Goal: Task Accomplishment & Management: Use online tool/utility

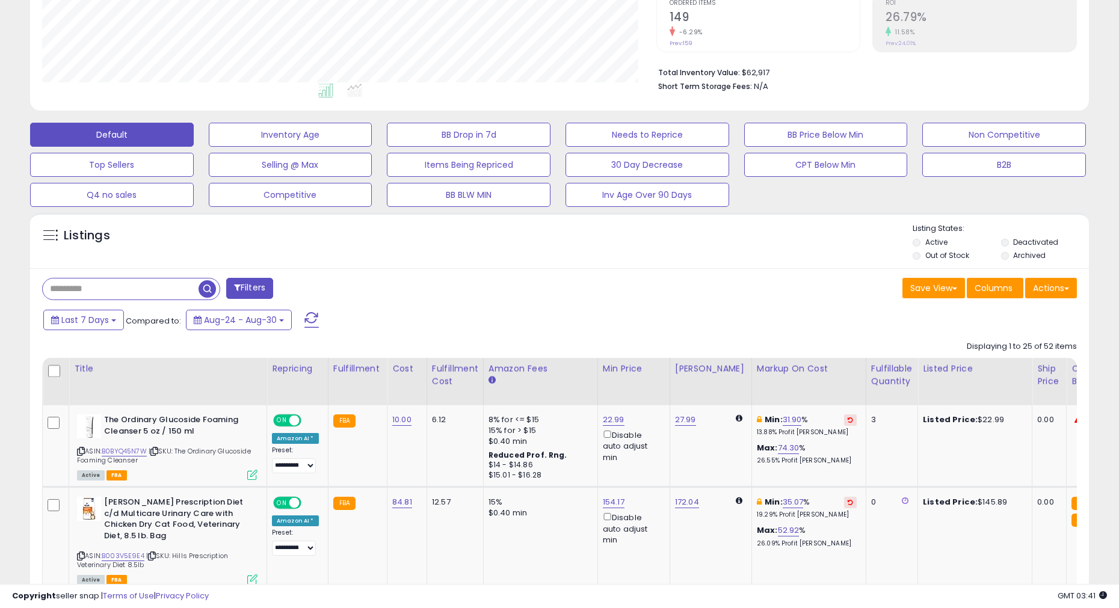
scroll to position [550, 0]
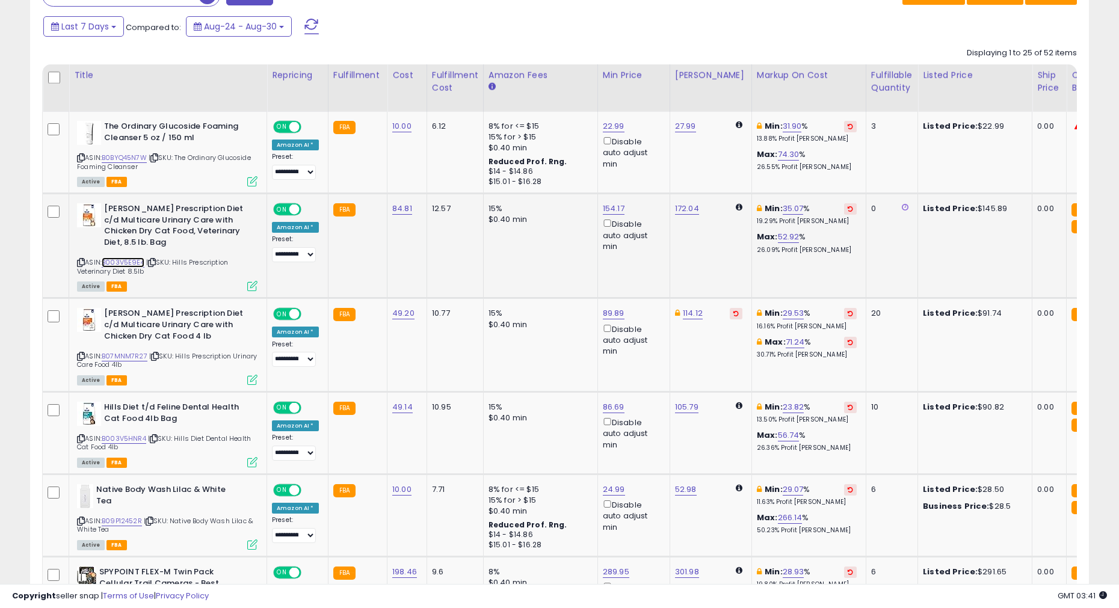
click at [131, 258] on link "B003V5E9E4" at bounding box center [123, 263] width 43 height 10
click at [124, 159] on link "B0BYQ45N7W" at bounding box center [124, 158] width 45 height 10
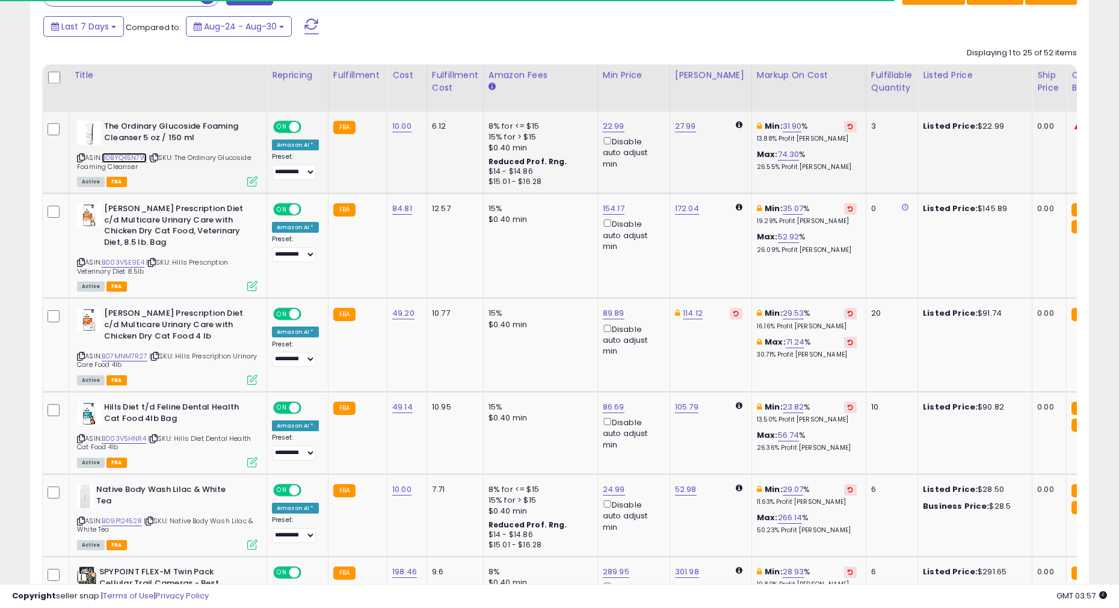
click at [138, 159] on link "B0BYQ45N7W" at bounding box center [124, 158] width 45 height 10
click at [127, 258] on link "B003V5E9E4" at bounding box center [123, 263] width 43 height 10
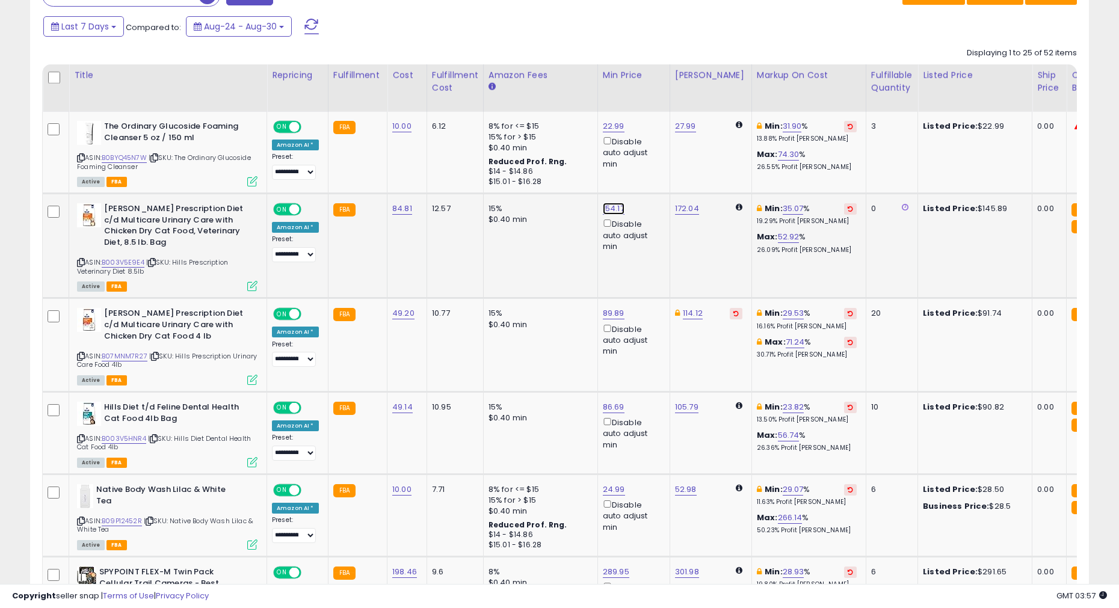
click at [606, 206] on link "154.17" at bounding box center [614, 209] width 22 height 12
type input "******"
click at [652, 167] on icon "submit" at bounding box center [647, 165] width 7 height 7
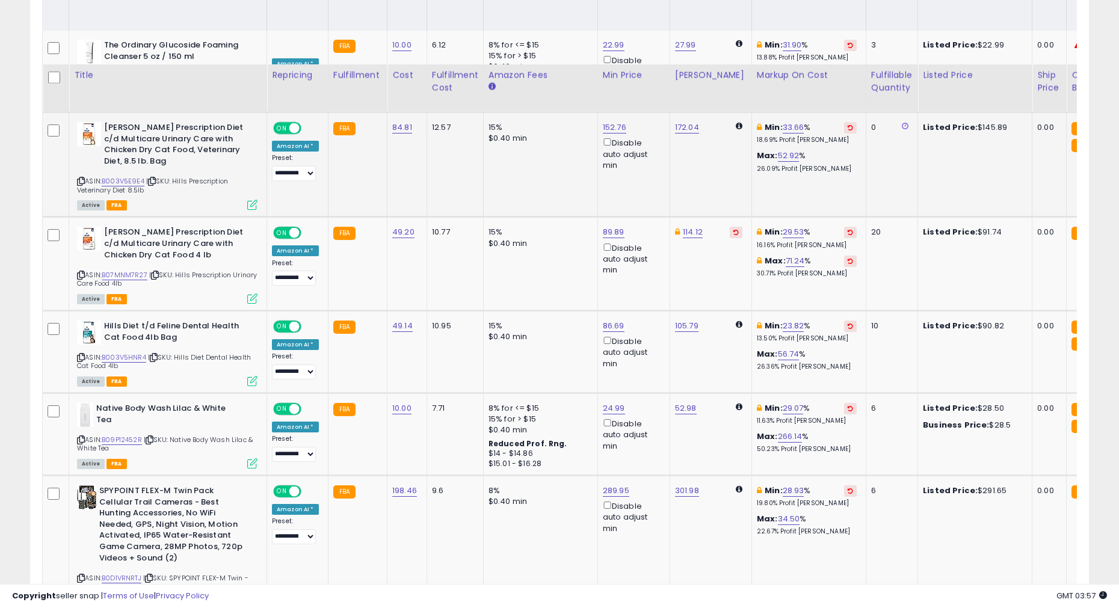
scroll to position [697, 0]
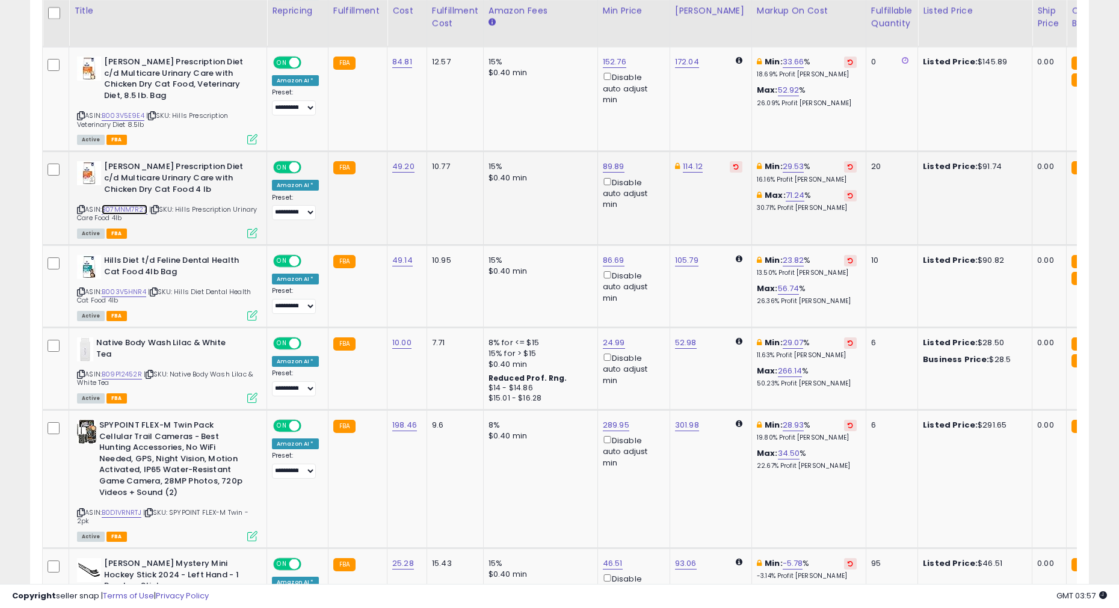
click at [119, 205] on link "B07MNM7R27" at bounding box center [125, 210] width 46 height 10
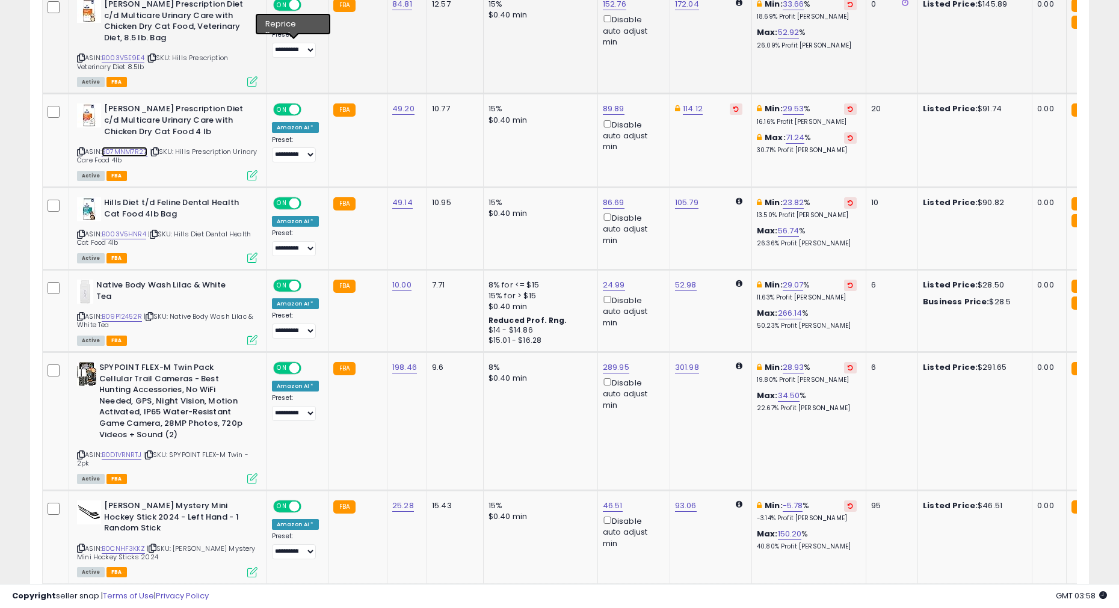
scroll to position [774, 0]
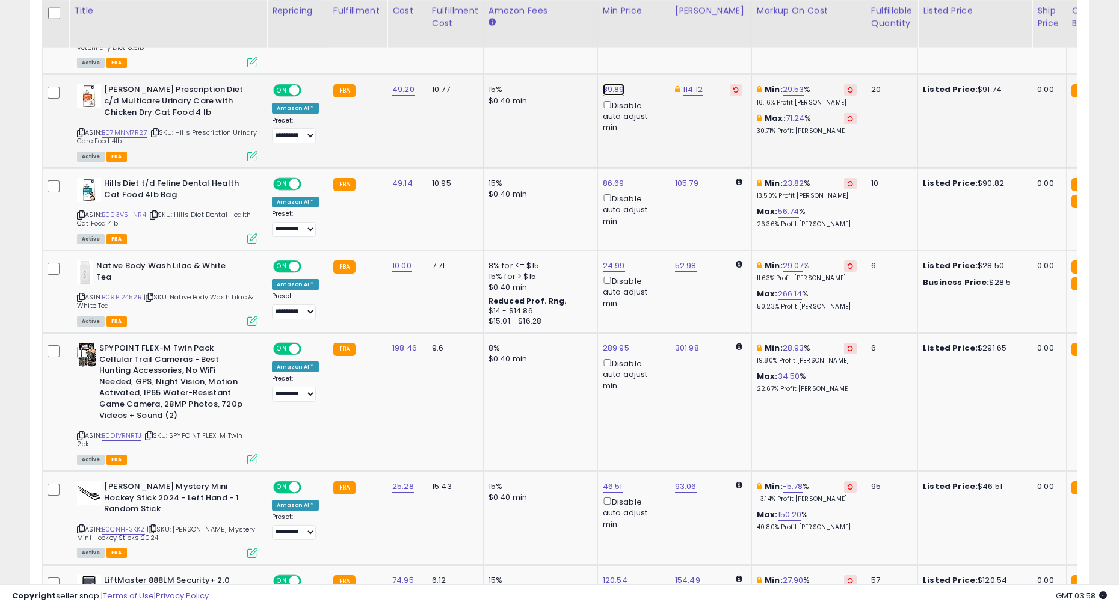
click at [616, 84] on link "89.89" at bounding box center [614, 90] width 22 height 12
type input "*****"
click at [655, 39] on button "submit" at bounding box center [648, 36] width 20 height 18
click at [126, 210] on link "B003V5HNR4" at bounding box center [124, 215] width 45 height 10
click at [612, 177] on link "86.69" at bounding box center [614, 183] width 22 height 12
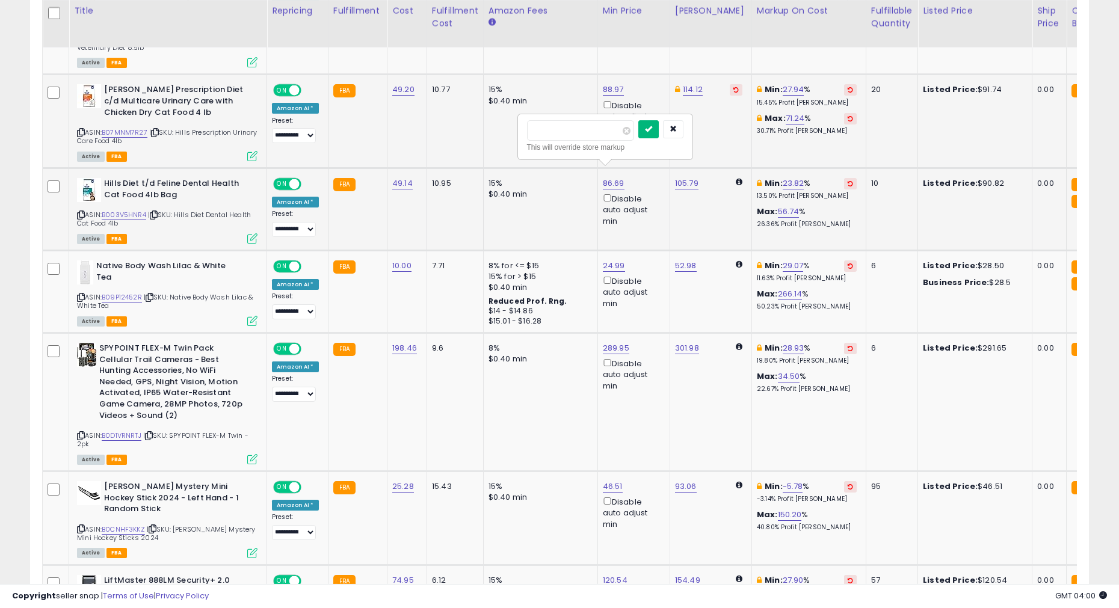
type input "*****"
click at [653, 133] on button "submit" at bounding box center [648, 129] width 20 height 18
click at [129, 292] on link "B09P12452R" at bounding box center [122, 297] width 40 height 10
click at [129, 398] on link "B0D1VRNRTJ" at bounding box center [122, 436] width 40 height 10
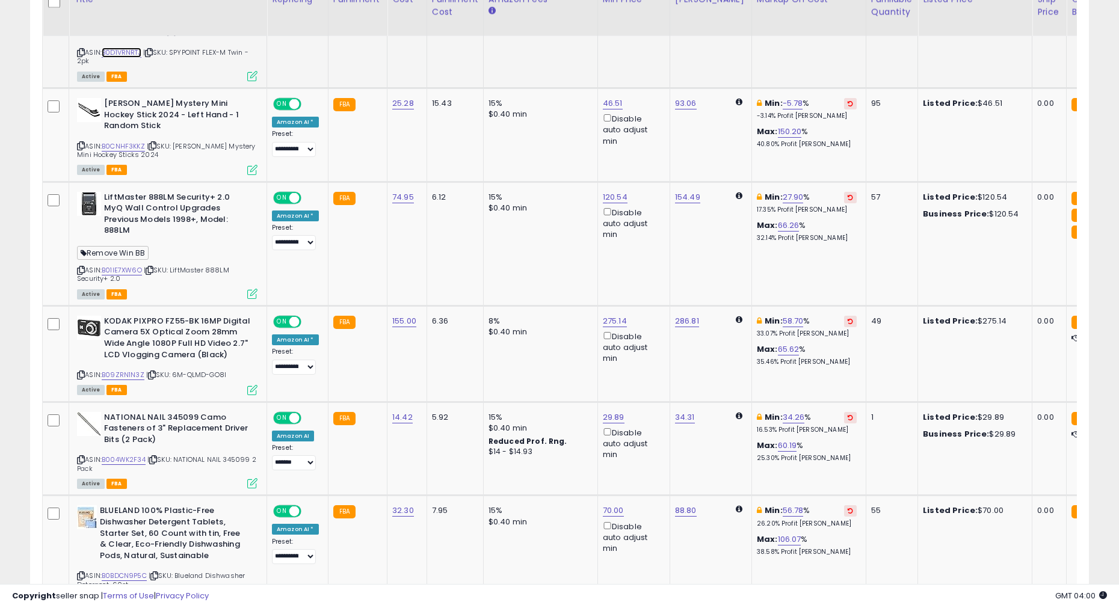
scroll to position [1159, 0]
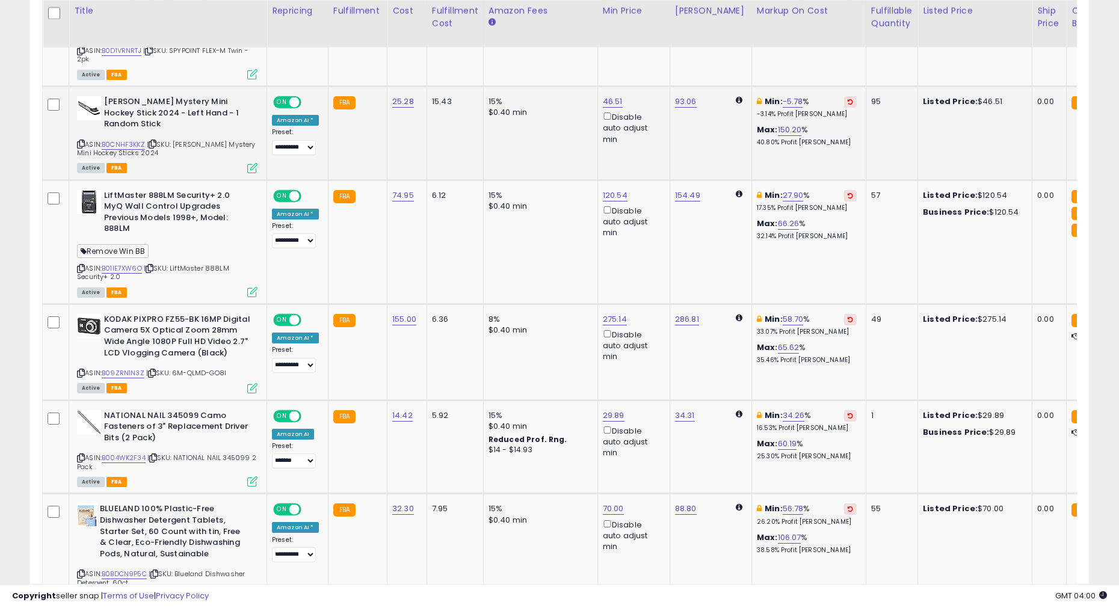
click at [135, 140] on span "| SKU: [PERSON_NAME] Mystery Mini Hockey Sticks 2024" at bounding box center [166, 149] width 179 height 18
click at [125, 140] on link "B0CNHF3KKZ" at bounding box center [123, 145] width 43 height 10
click at [127, 264] on link "B01IE7XW6O" at bounding box center [122, 269] width 40 height 10
click at [136, 264] on link "B01IE7XW6O" at bounding box center [122, 269] width 40 height 10
click at [609, 180] on td "120.54 Disable auto adjust min" at bounding box center [633, 242] width 72 height 124
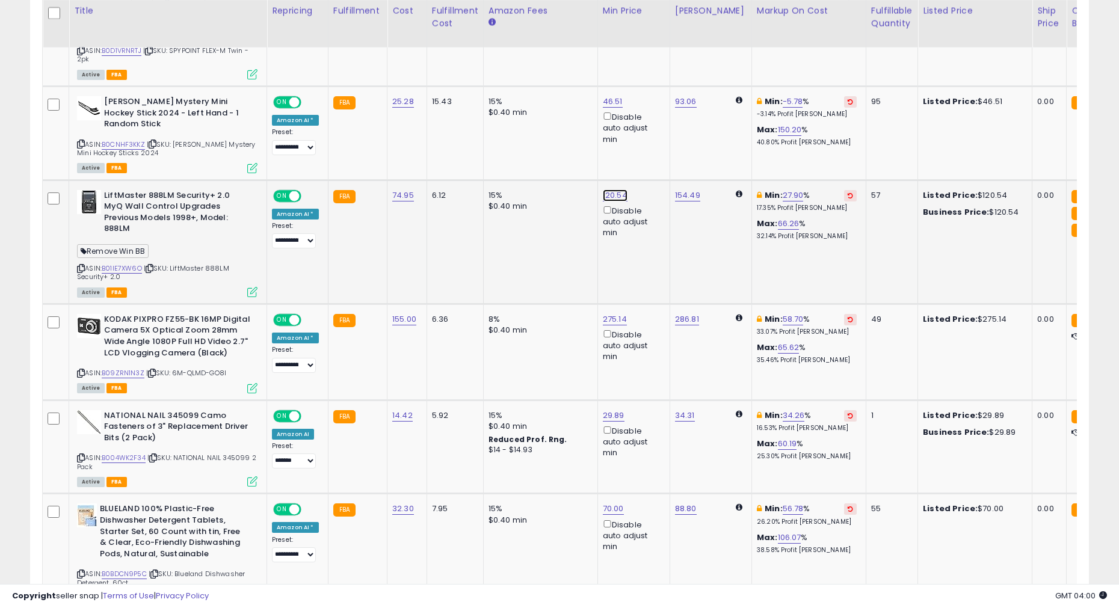
click at [612, 190] on link "120.54" at bounding box center [615, 196] width 25 height 12
type input "******"
click at [653, 134] on button "submit" at bounding box center [649, 129] width 20 height 18
click at [134, 368] on link "B09ZRN1N3Z" at bounding box center [123, 373] width 43 height 10
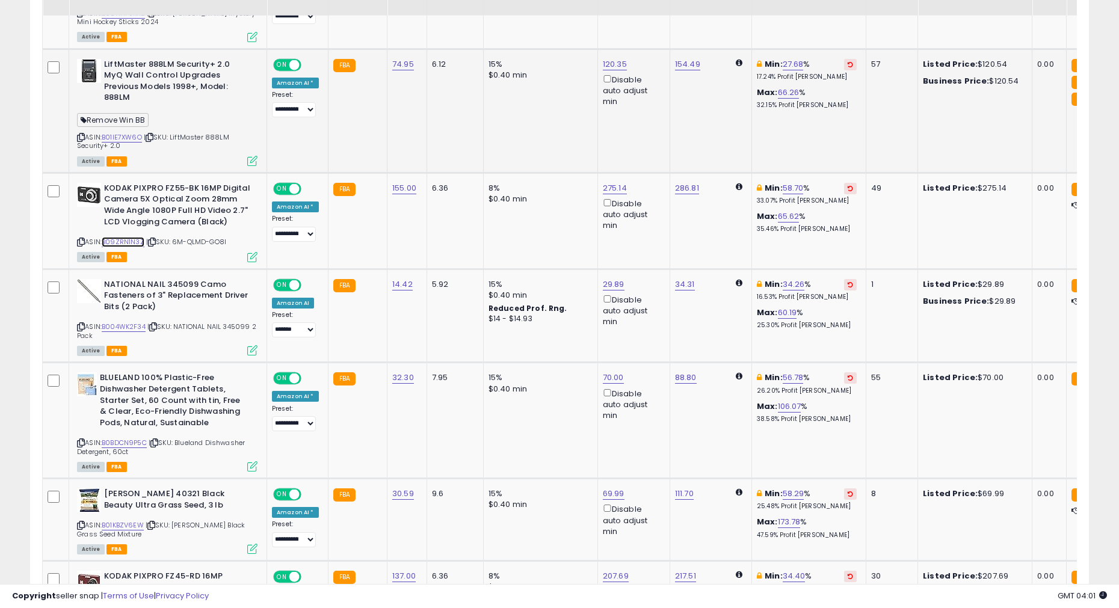
scroll to position [1291, 0]
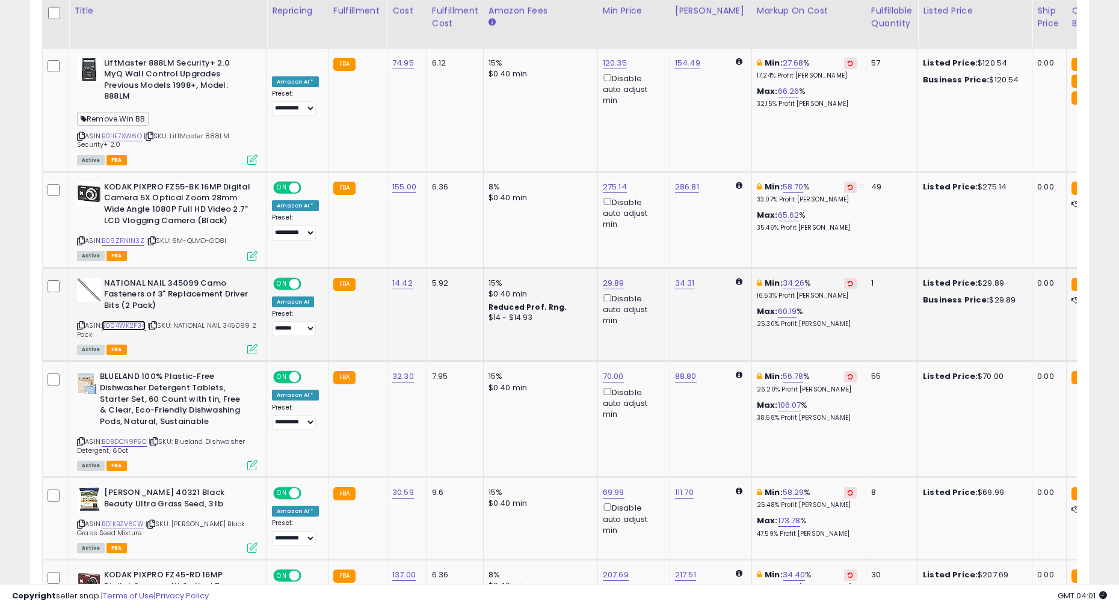
click at [135, 321] on link "B004WK2F34" at bounding box center [124, 326] width 44 height 10
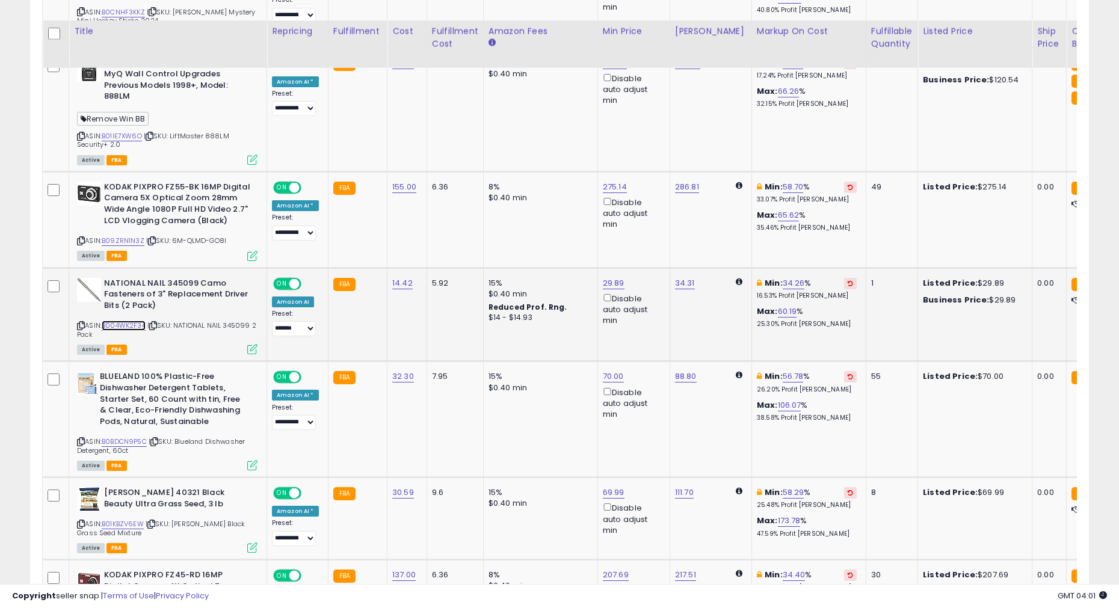
scroll to position [1341, 0]
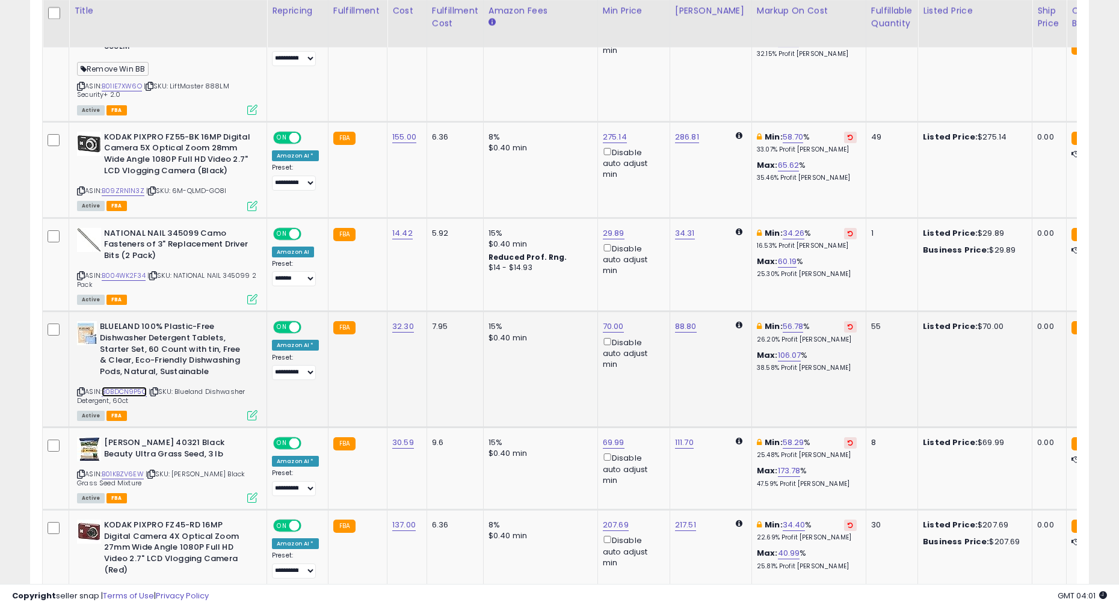
click at [125, 387] on link "B0BDCN9P5C" at bounding box center [124, 392] width 45 height 10
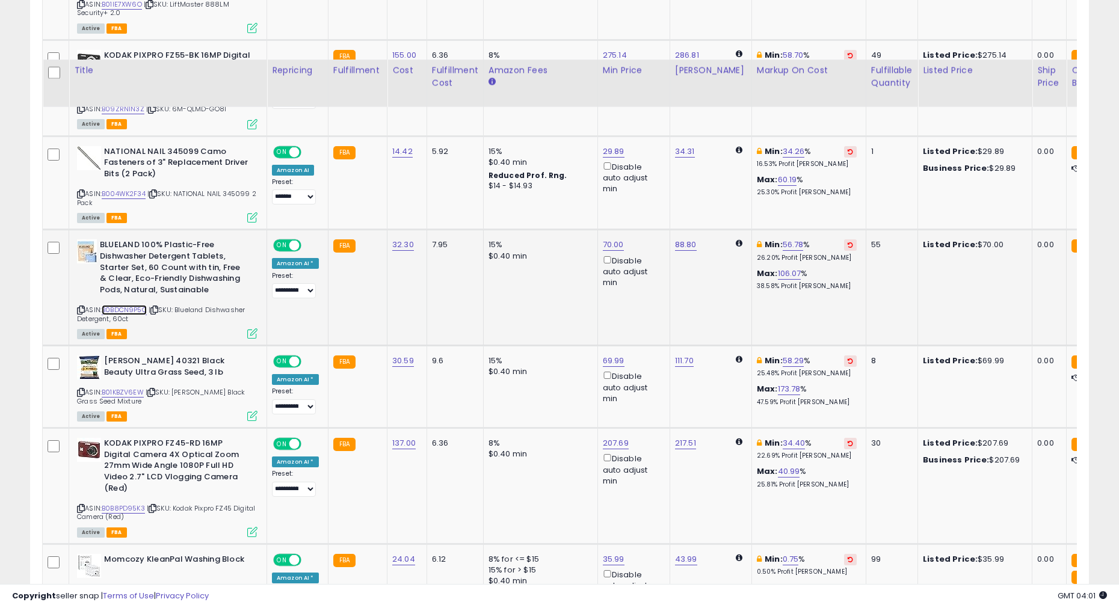
scroll to position [1485, 0]
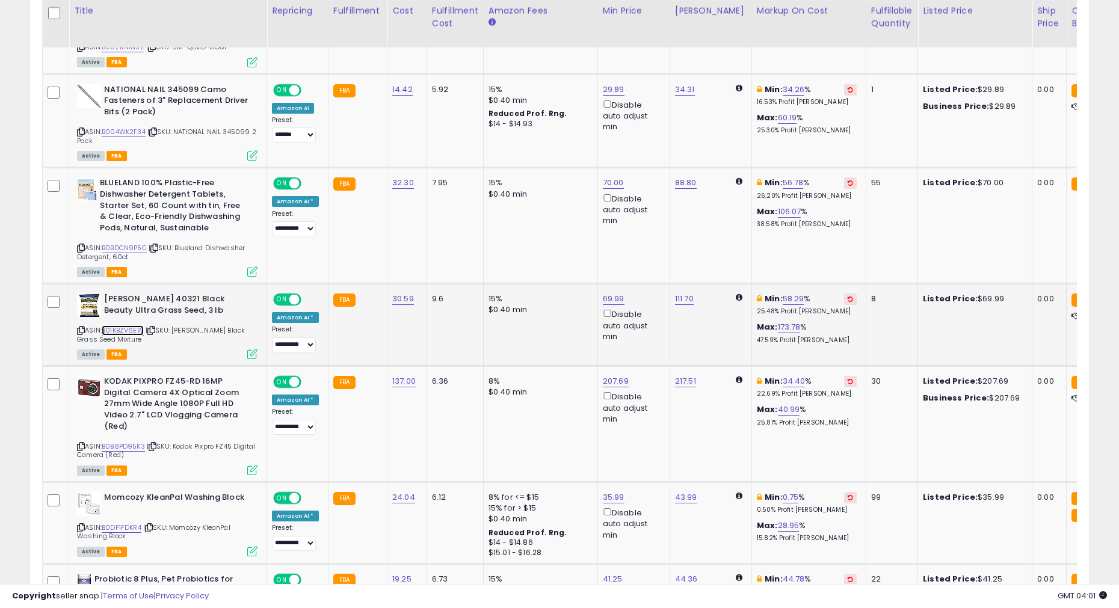
click at [125, 325] on link "B01KBZV6EW" at bounding box center [123, 330] width 42 height 10
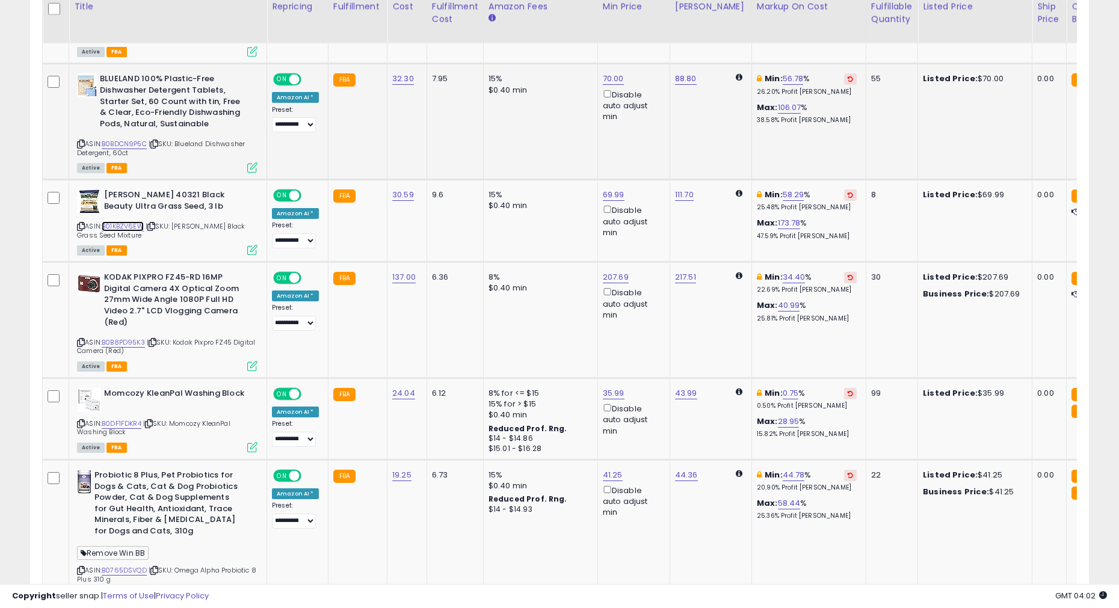
scroll to position [1590, 0]
click at [132, 337] on link "B0B8PD95K3" at bounding box center [123, 342] width 43 height 10
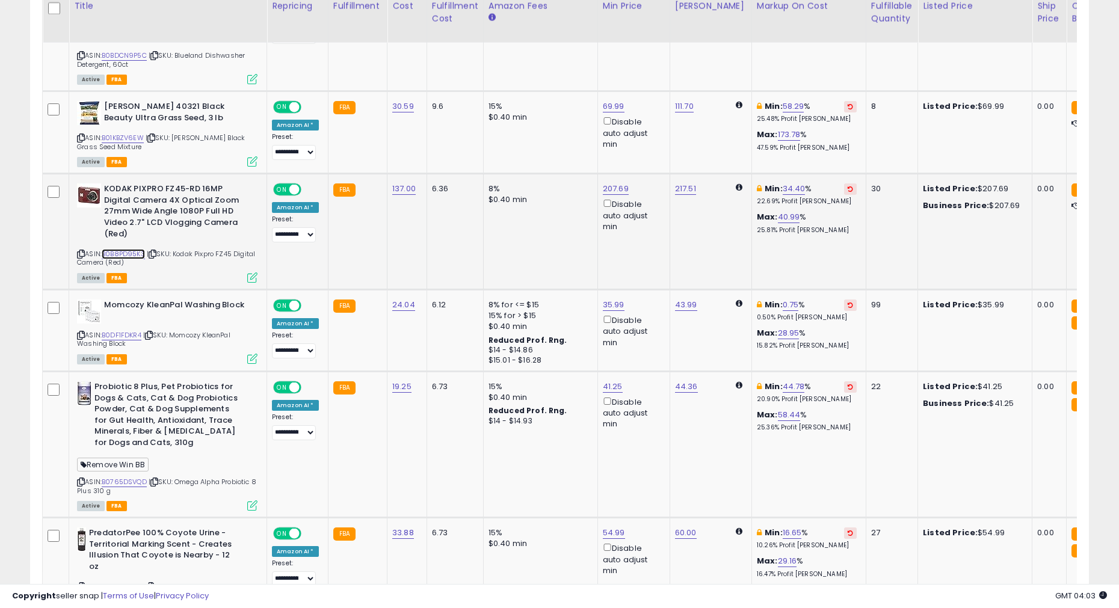
scroll to position [1678, 0]
click at [123, 330] on link "B0DF1FDKR4" at bounding box center [122, 335] width 40 height 10
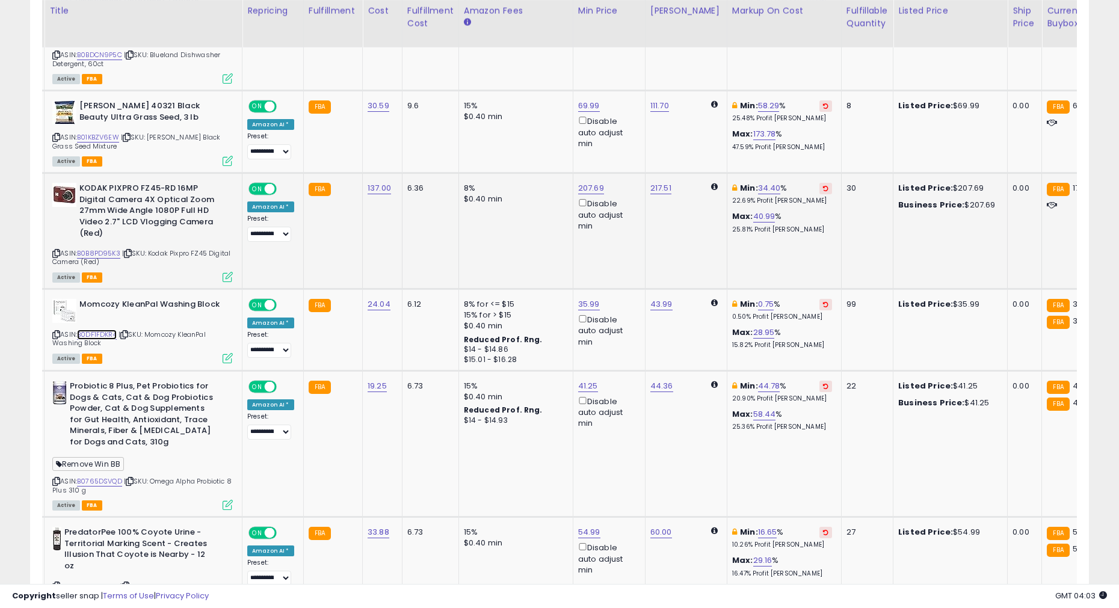
scroll to position [0, 0]
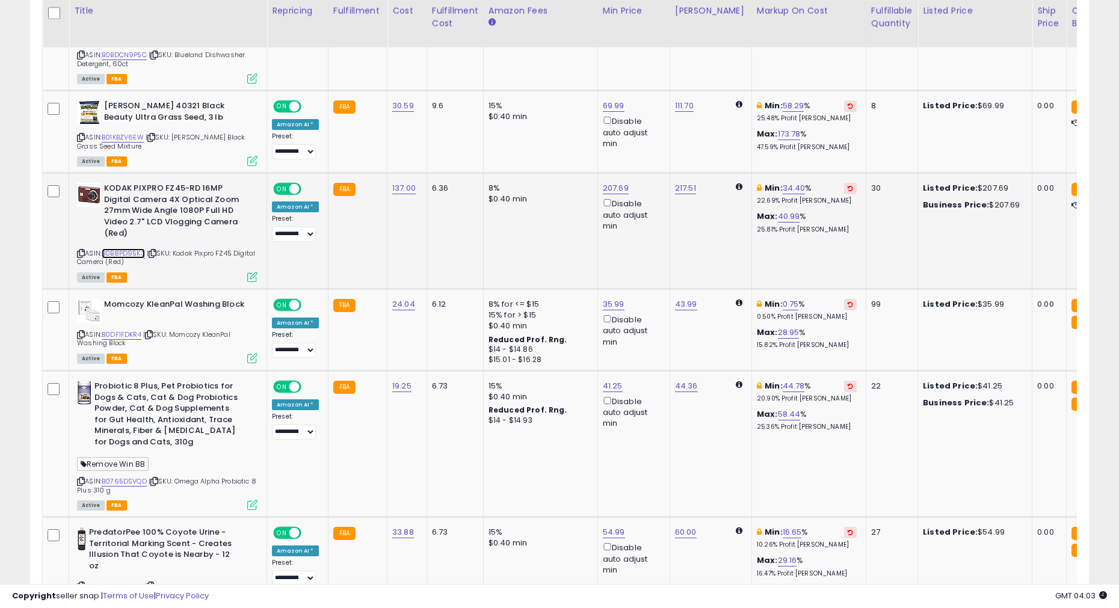
click at [132, 248] on link "B0B8PD95K3" at bounding box center [123, 253] width 43 height 10
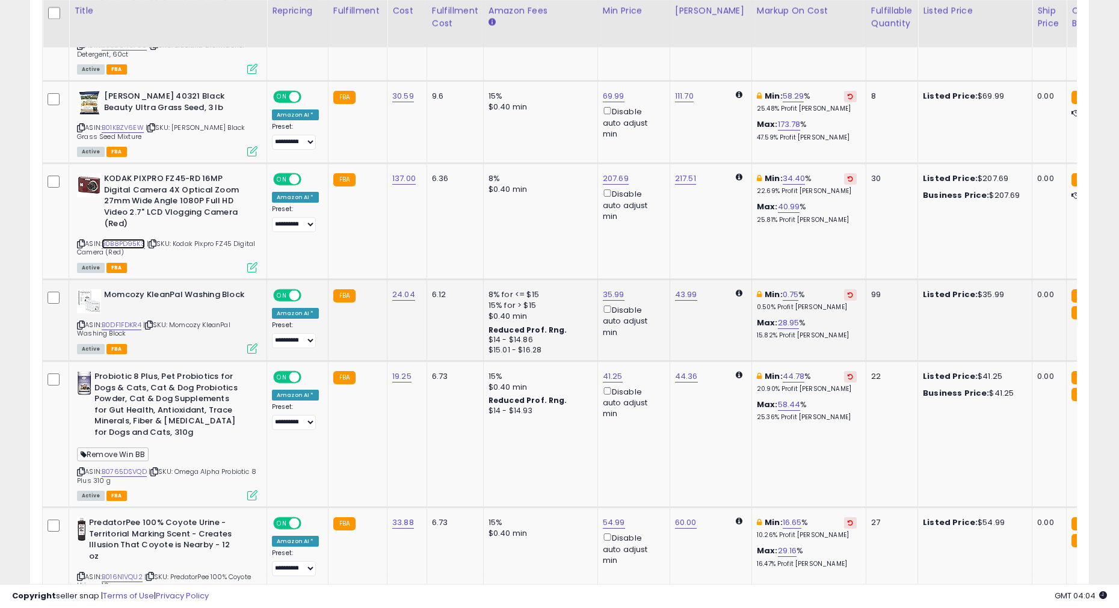
scroll to position [1688, 0]
click at [137, 398] on link "B0765DSVQD" at bounding box center [124, 471] width 45 height 10
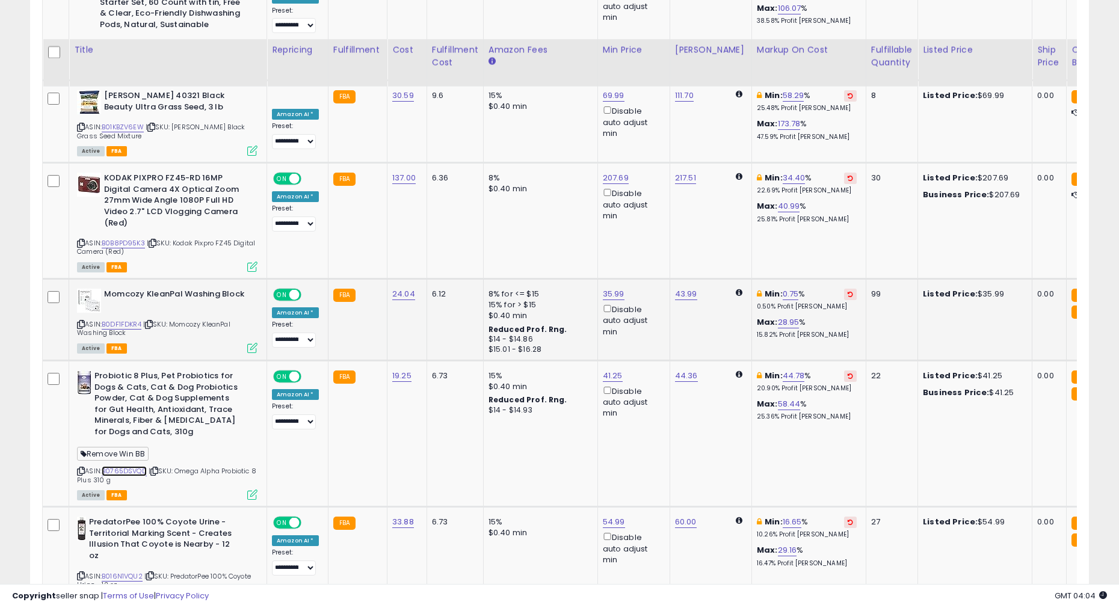
scroll to position [1823, 0]
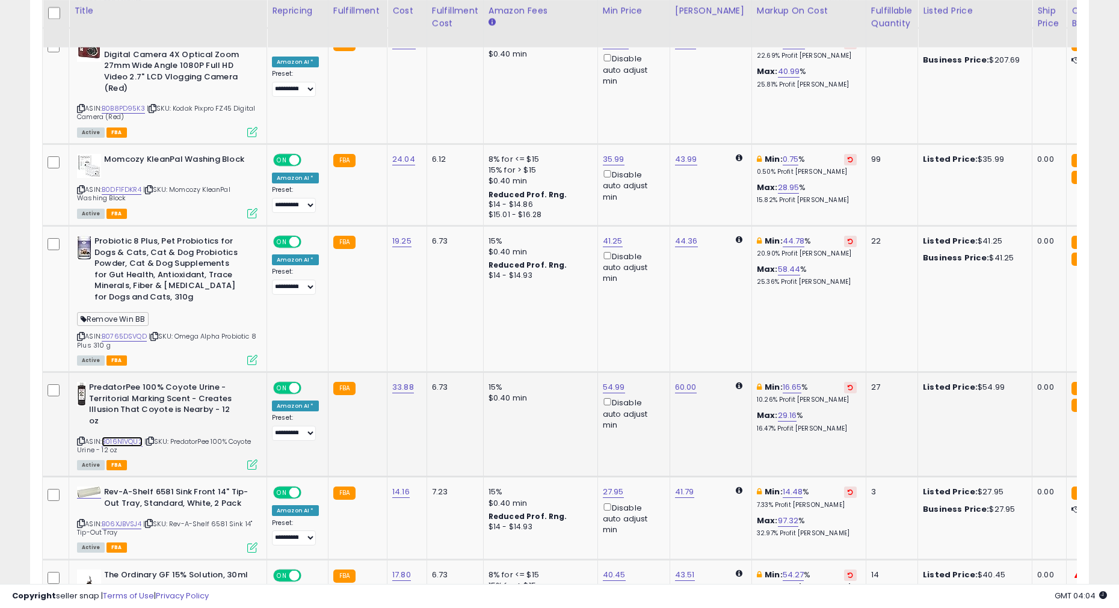
click at [123, 398] on link "B016N1VQU2" at bounding box center [122, 442] width 41 height 10
click at [607, 381] on link "54.99" at bounding box center [614, 387] width 22 height 12
type input "*****"
click at [652, 303] on icon "submit" at bounding box center [647, 298] width 7 height 7
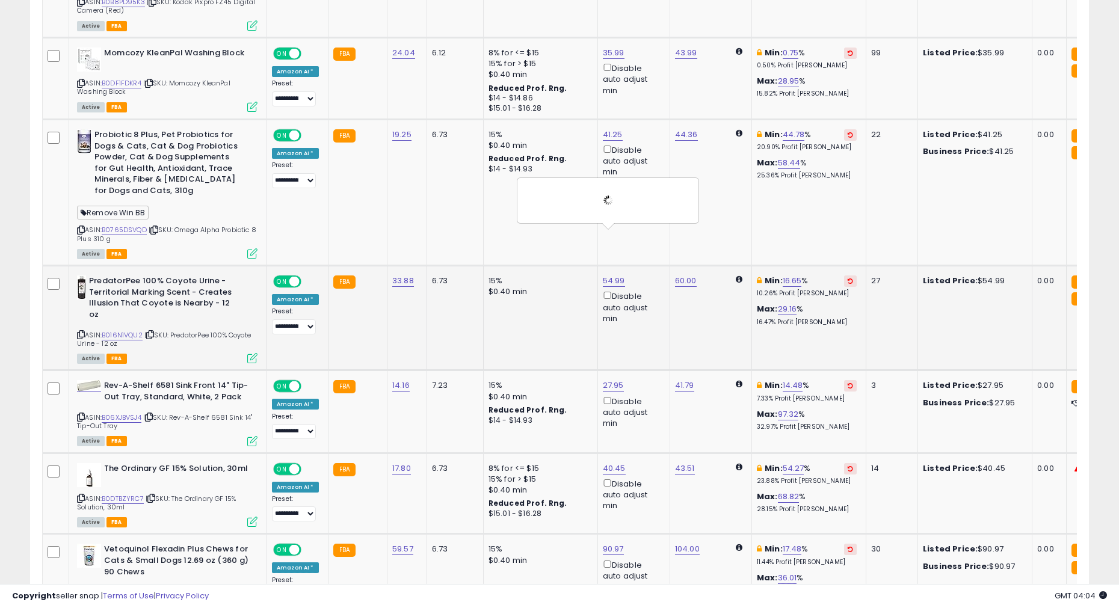
scroll to position [1958, 0]
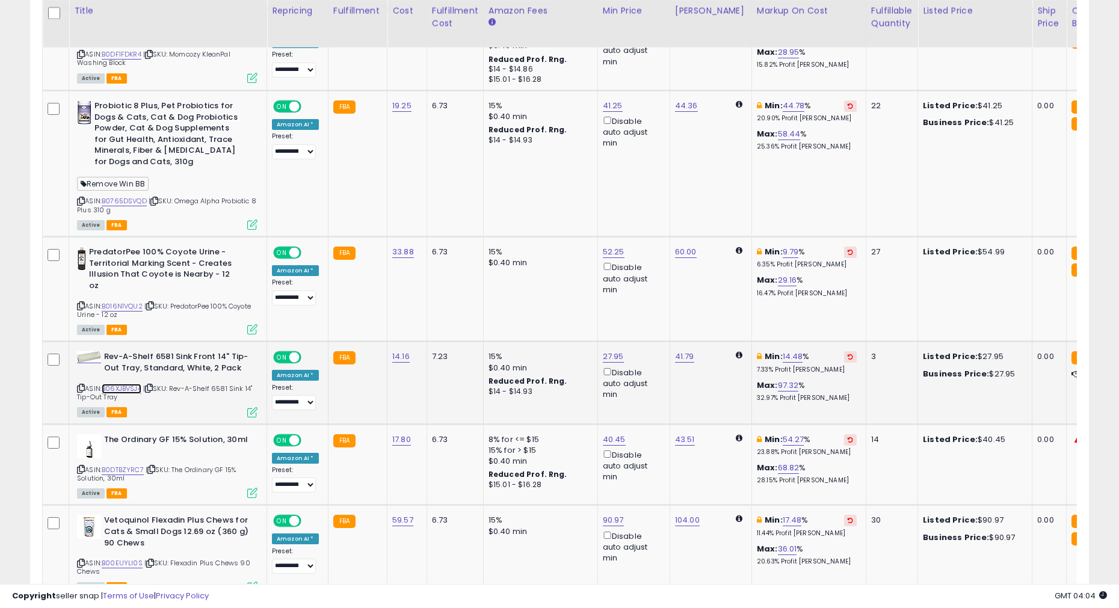
click at [130, 384] on link "B06XJBVSJ4" at bounding box center [122, 389] width 40 height 10
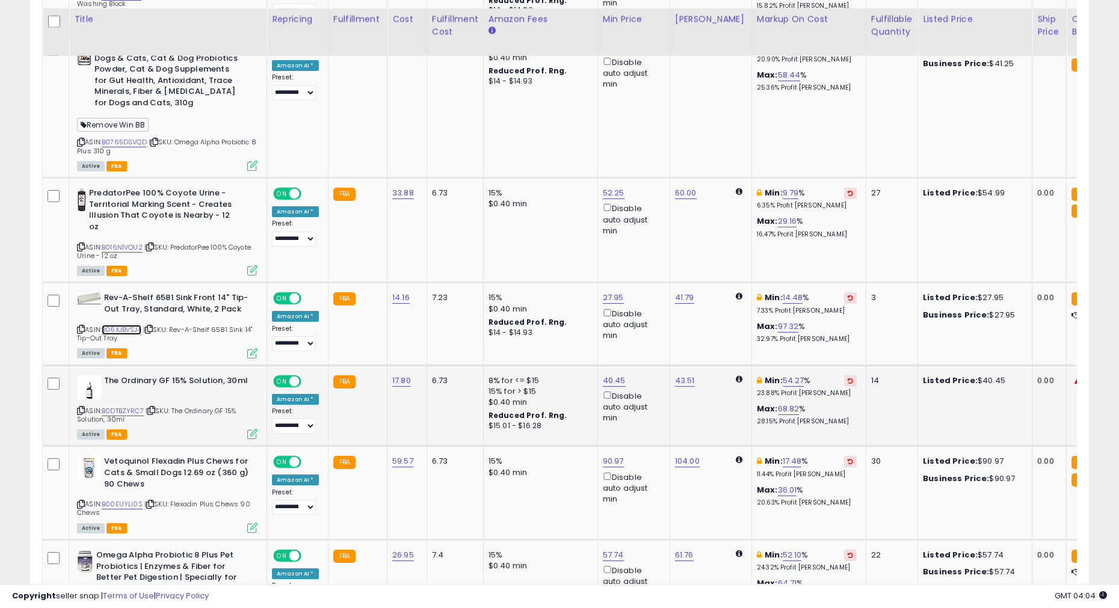
scroll to position [2043, 0]
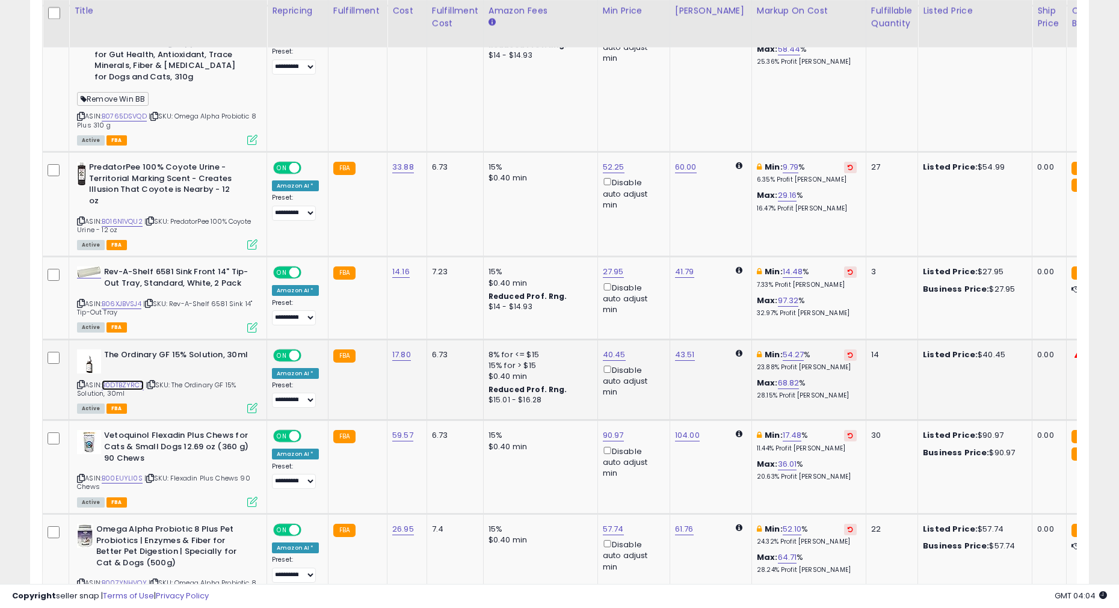
click at [125, 380] on link "B0DTBZYRC7" at bounding box center [123, 385] width 42 height 10
click at [618, 349] on link "40.45" at bounding box center [614, 355] width 23 height 12
type input "*"
type input "*****"
click at [652, 264] on icon "submit" at bounding box center [647, 265] width 7 height 7
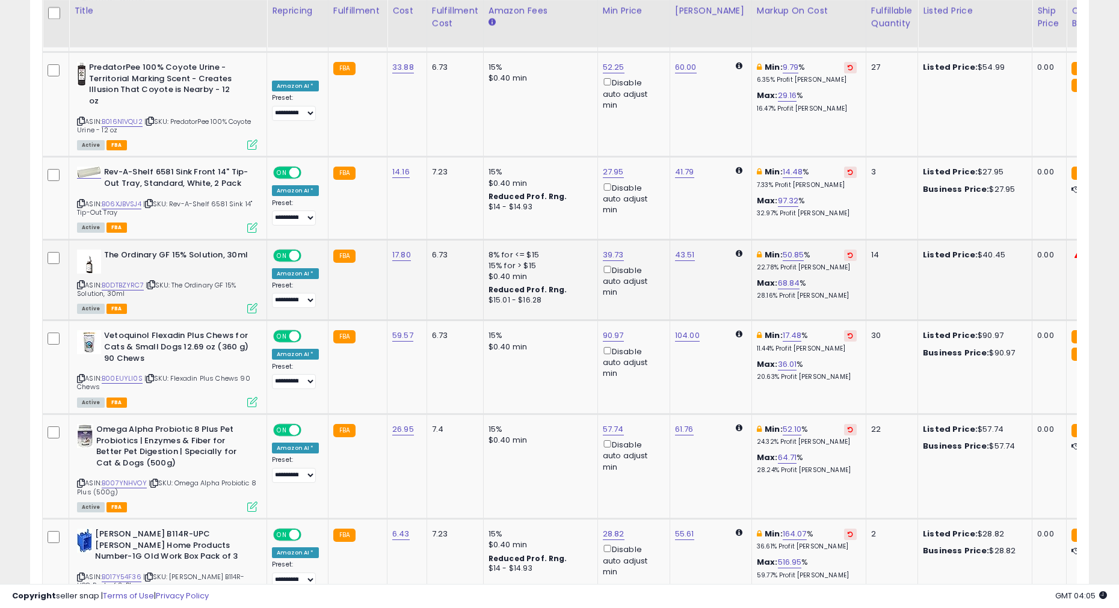
scroll to position [2170, 0]
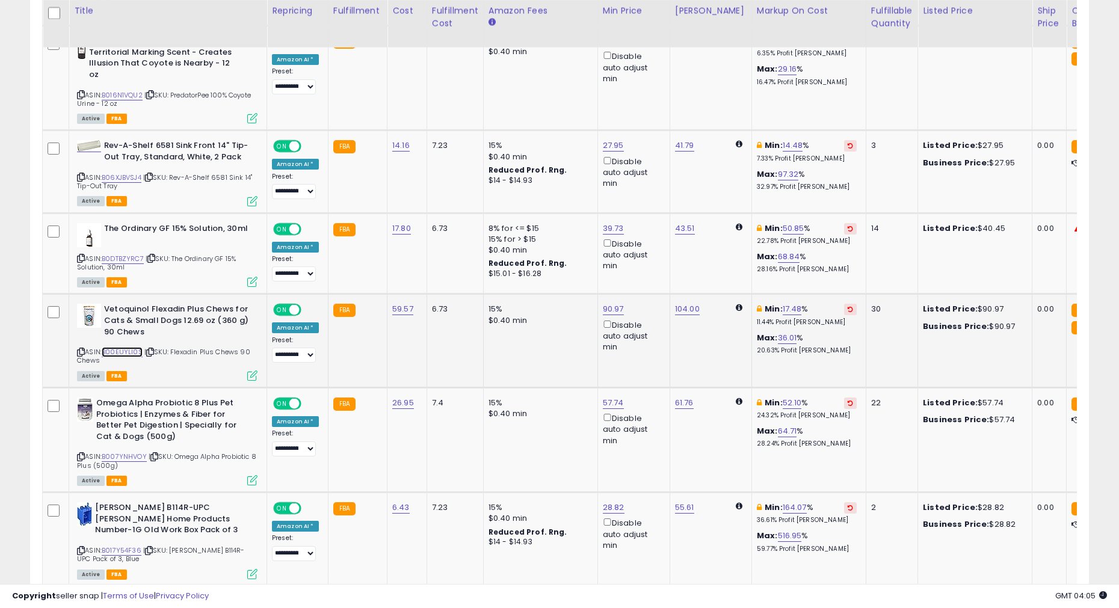
click at [129, 347] on link "B00EUYLI0S" at bounding box center [122, 352] width 41 height 10
click at [129, 398] on link "B007YNHVOY" at bounding box center [124, 457] width 45 height 10
click at [619, 398] on div "57.74 Disable auto adjust min" at bounding box center [632, 422] width 58 height 49
click at [614, 397] on link "57.74" at bounding box center [613, 403] width 21 height 12
type input "*****"
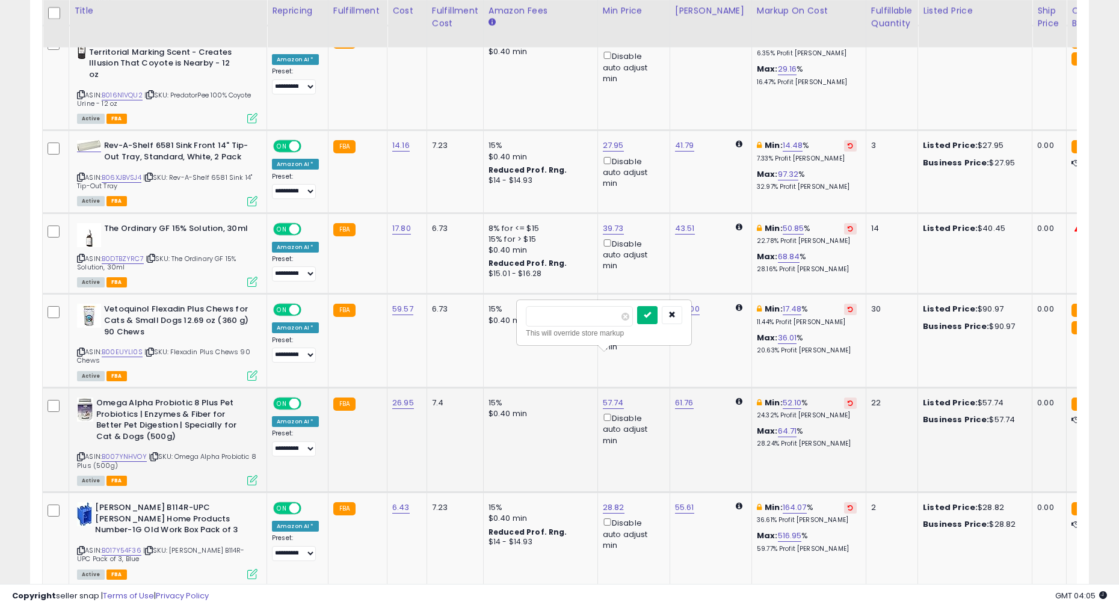
click at [650, 315] on button "submit" at bounding box center [647, 315] width 20 height 18
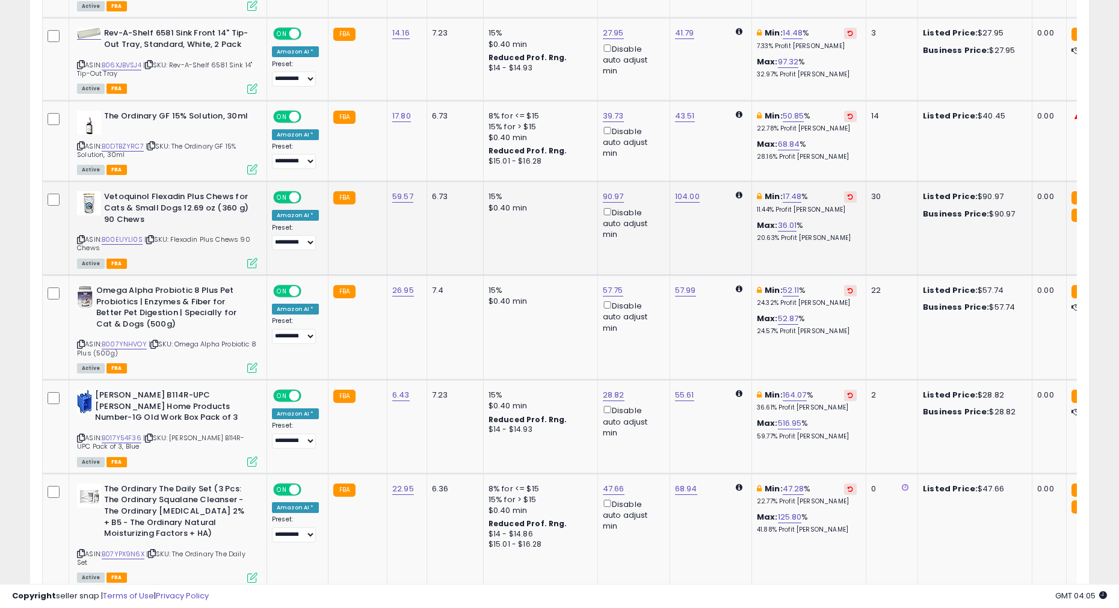
scroll to position [2318, 0]
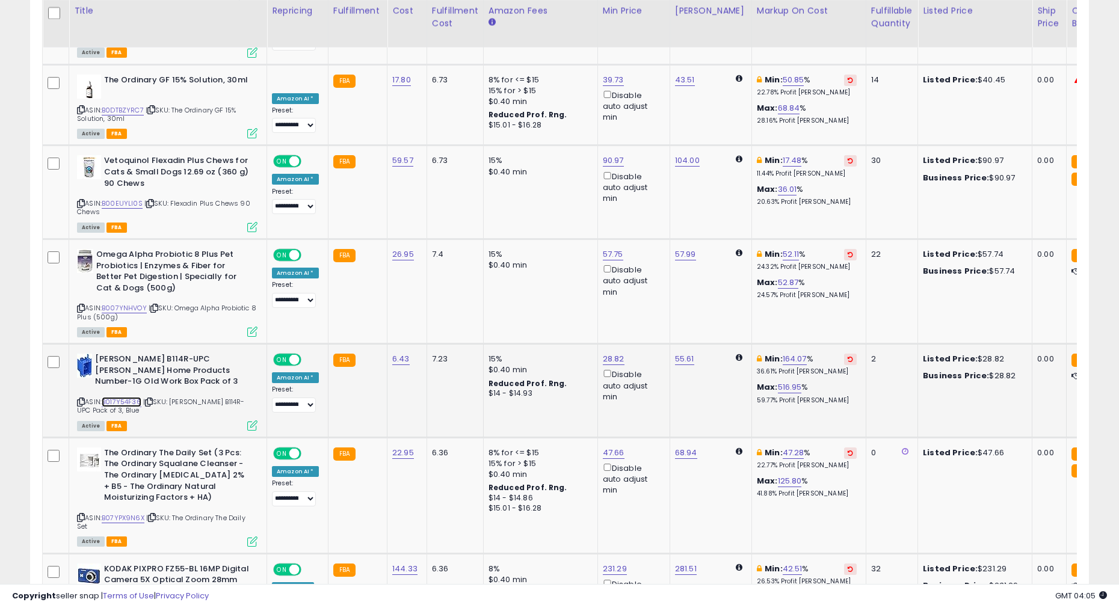
click at [126, 397] on link "B017Y54F36" at bounding box center [122, 402] width 40 height 10
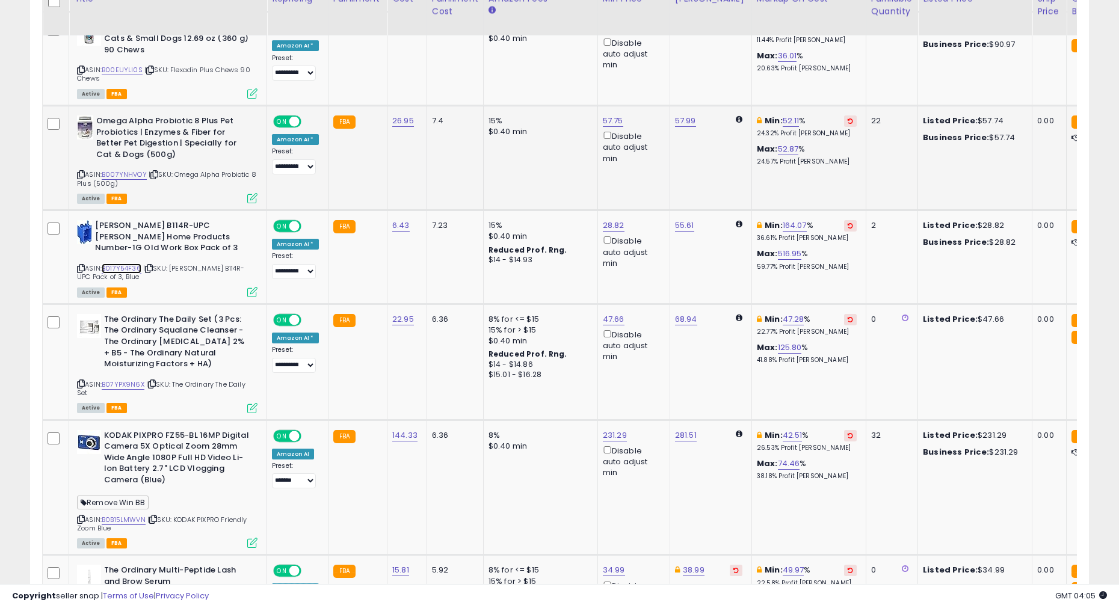
scroll to position [2454, 0]
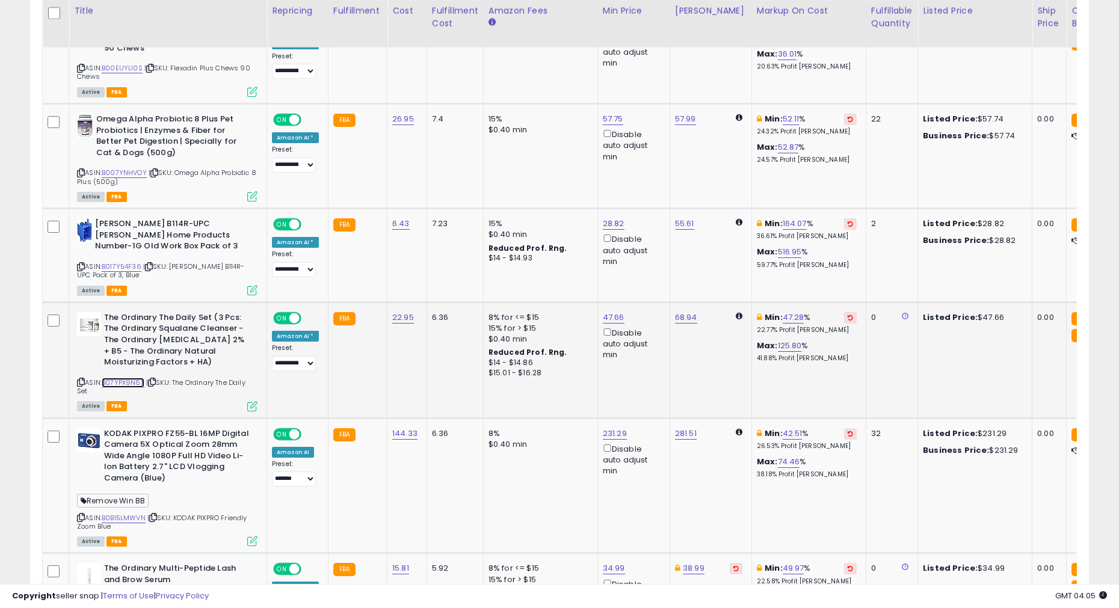
click at [137, 378] on link "B07YPX9N6X" at bounding box center [123, 383] width 43 height 10
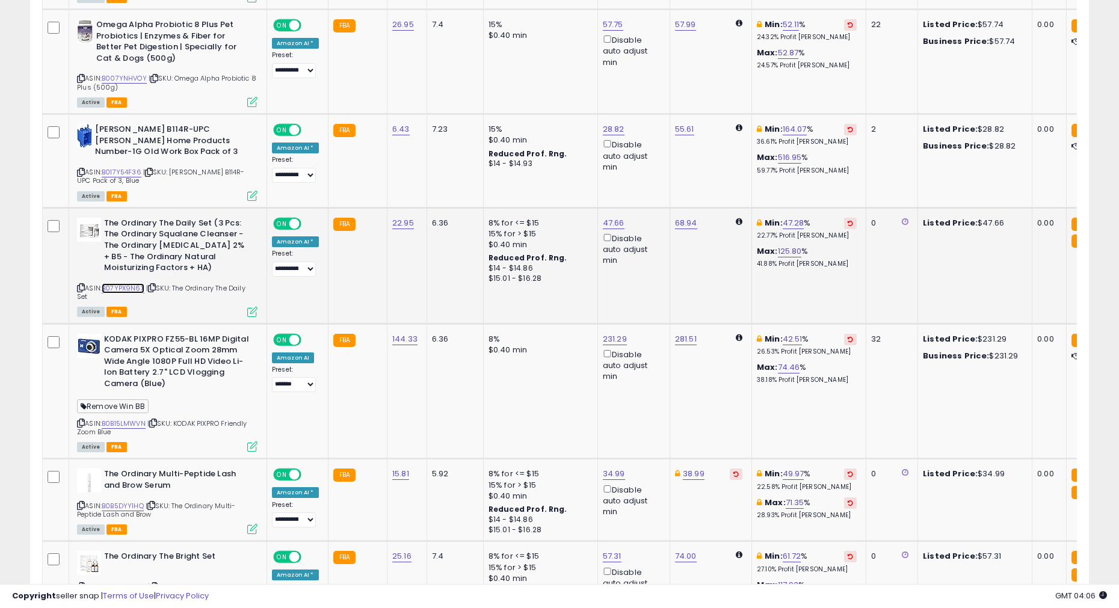
scroll to position [2623, 0]
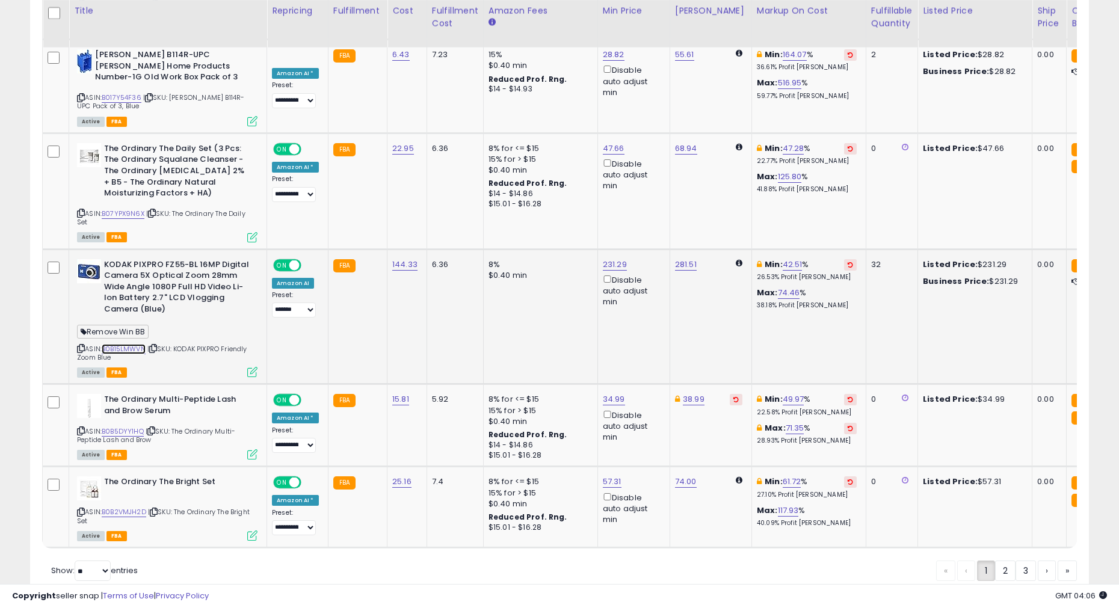
click at [130, 344] on link "B0B15LMWVN" at bounding box center [124, 349] width 44 height 10
click at [603, 259] on link "231.29" at bounding box center [615, 265] width 24 height 12
type input "******"
click at [652, 173] on icon "submit" at bounding box center [649, 175] width 7 height 7
click at [129, 398] on link "B0B5DYY1HQ" at bounding box center [123, 432] width 42 height 10
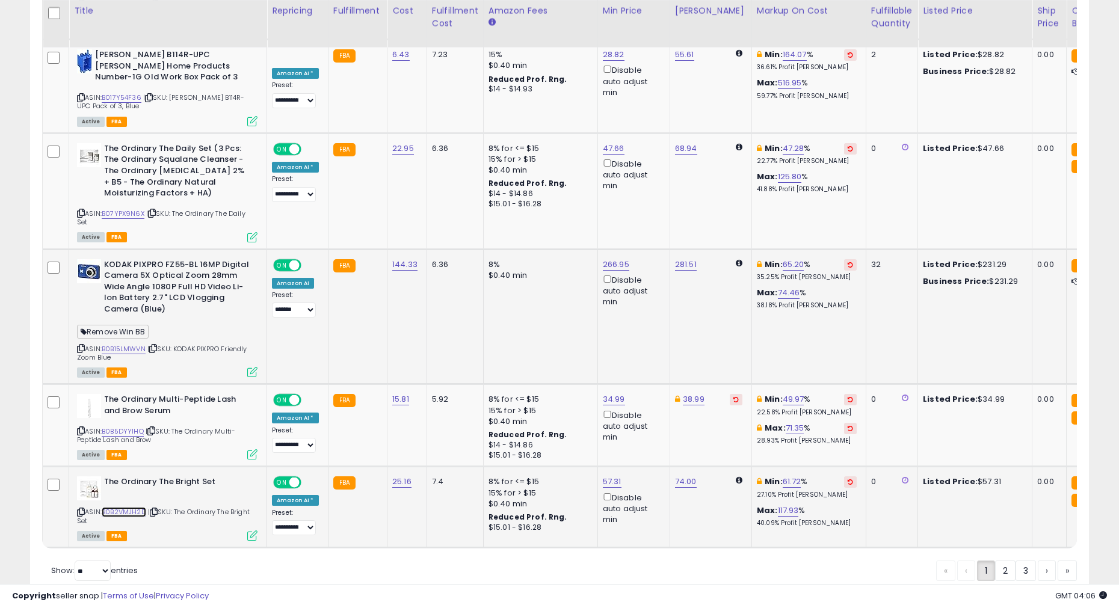
click at [123, 398] on link "B0B2VMJH2D" at bounding box center [124, 512] width 45 height 10
click at [604, 398] on link "57.31" at bounding box center [612, 482] width 19 height 12
type input "*****"
click at [657, 396] on button "submit" at bounding box center [647, 394] width 20 height 18
click at [854, 398] on link "2" at bounding box center [1005, 571] width 20 height 20
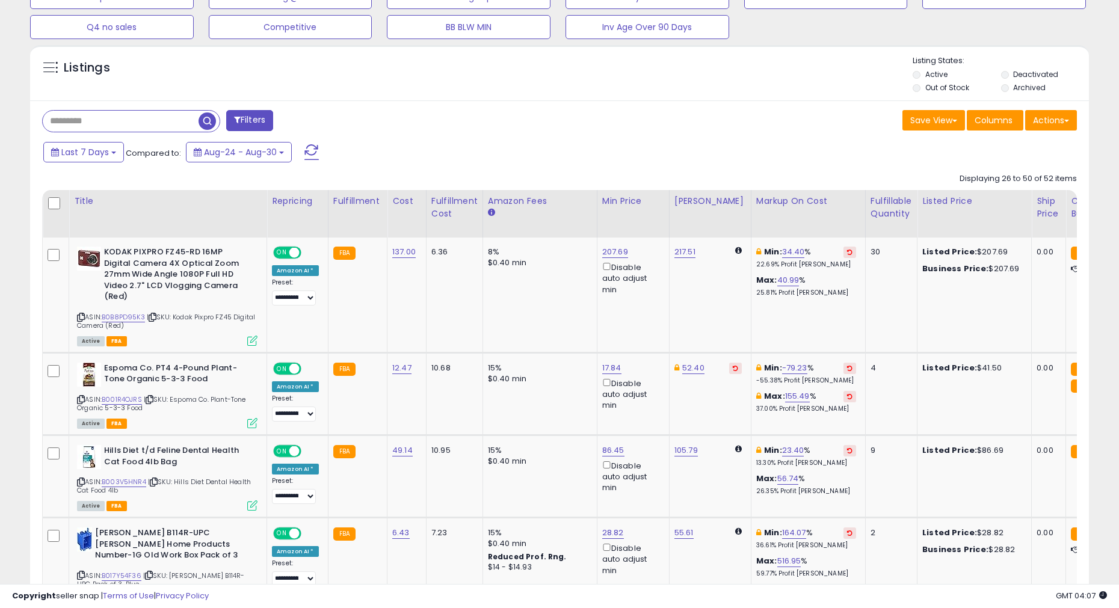
scroll to position [426, 0]
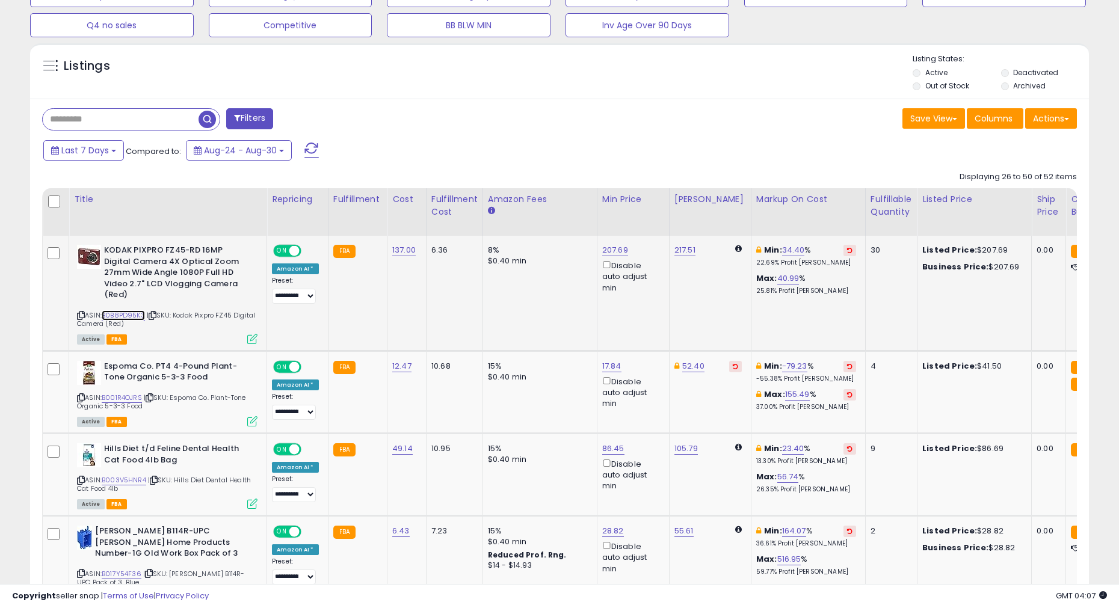
click at [133, 310] on link "B0B8PD95K3" at bounding box center [123, 315] width 43 height 10
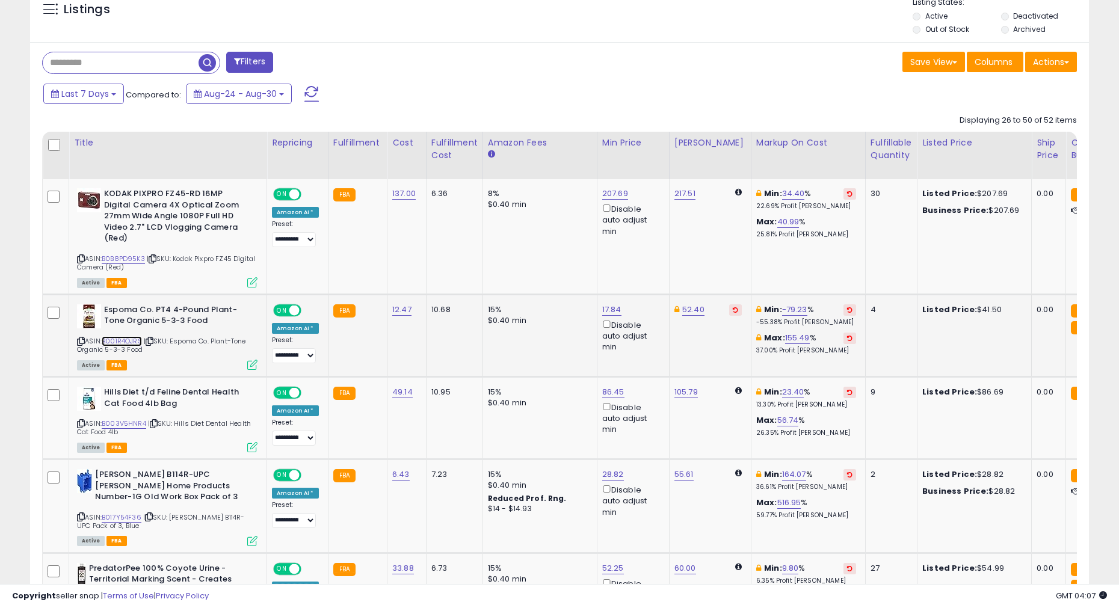
click at [129, 336] on link "B001R4OJRS" at bounding box center [122, 341] width 40 height 10
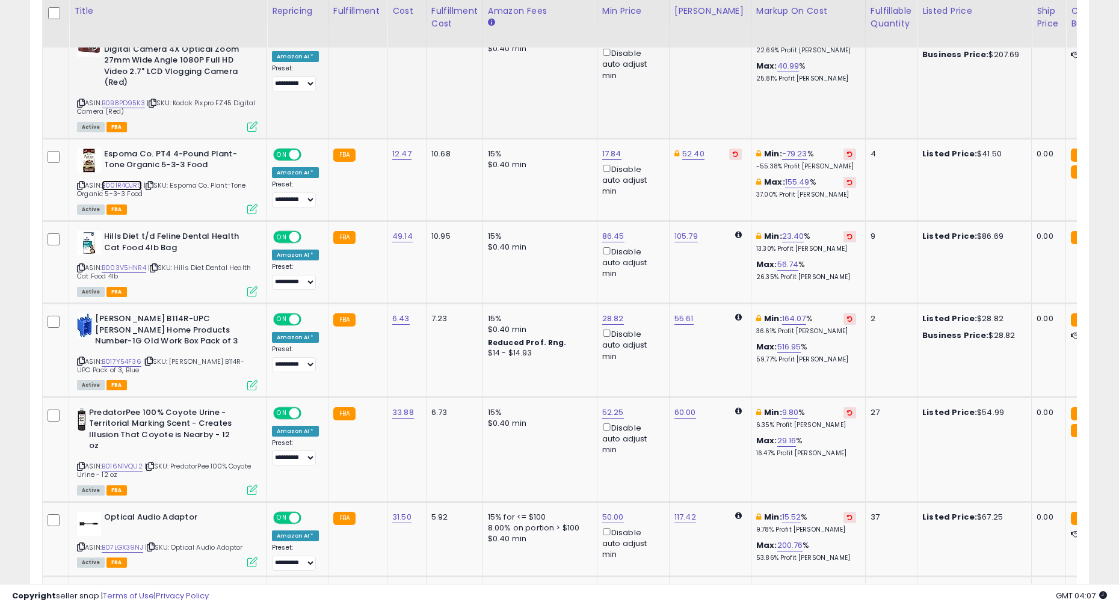
scroll to position [648, 0]
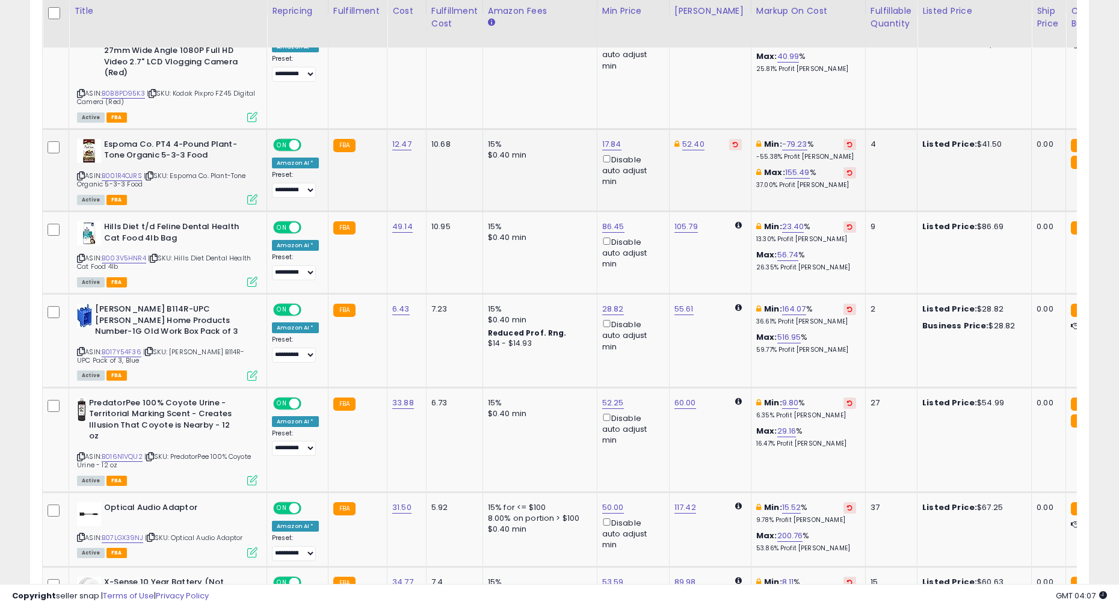
click at [733, 141] on icon at bounding box center [735, 144] width 5 height 6
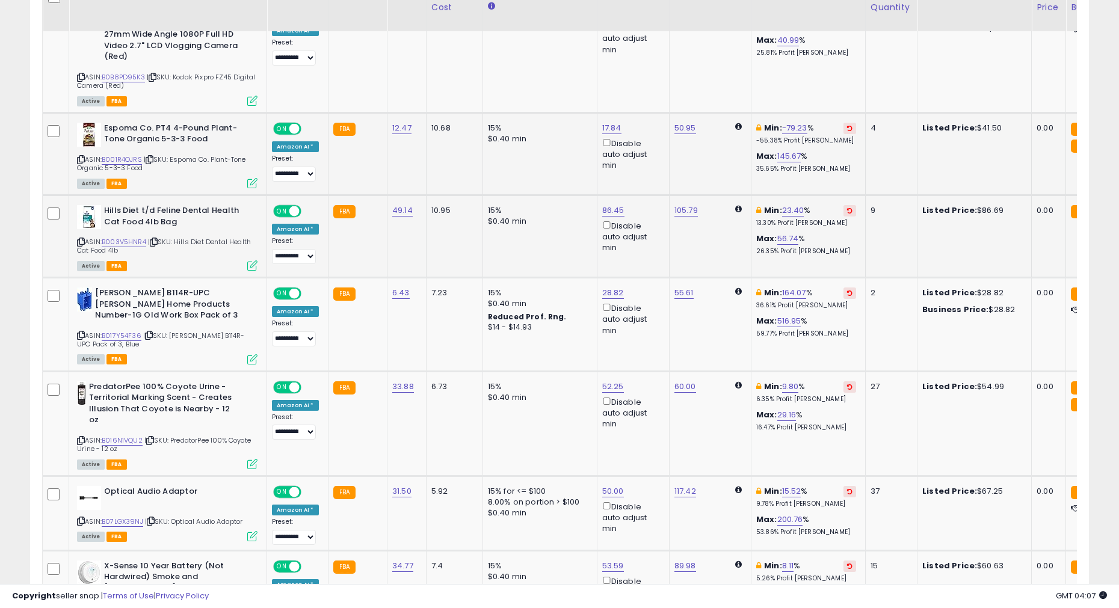
scroll to position [667, 0]
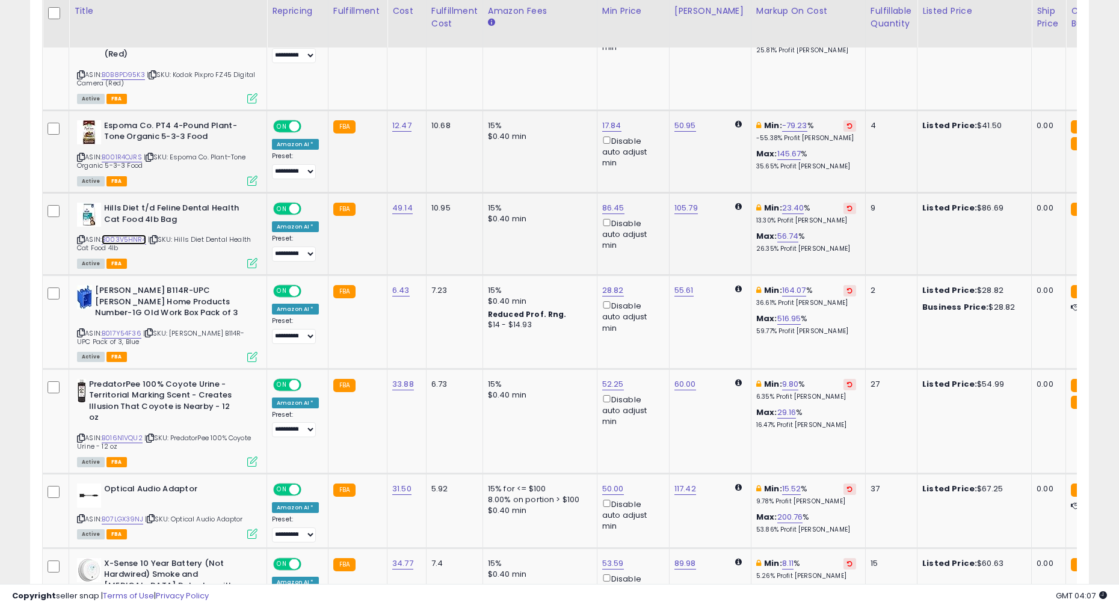
click at [141, 235] on link "B003V5HNR4" at bounding box center [124, 240] width 45 height 10
click at [135, 329] on link "B017Y54F36" at bounding box center [122, 334] width 40 height 10
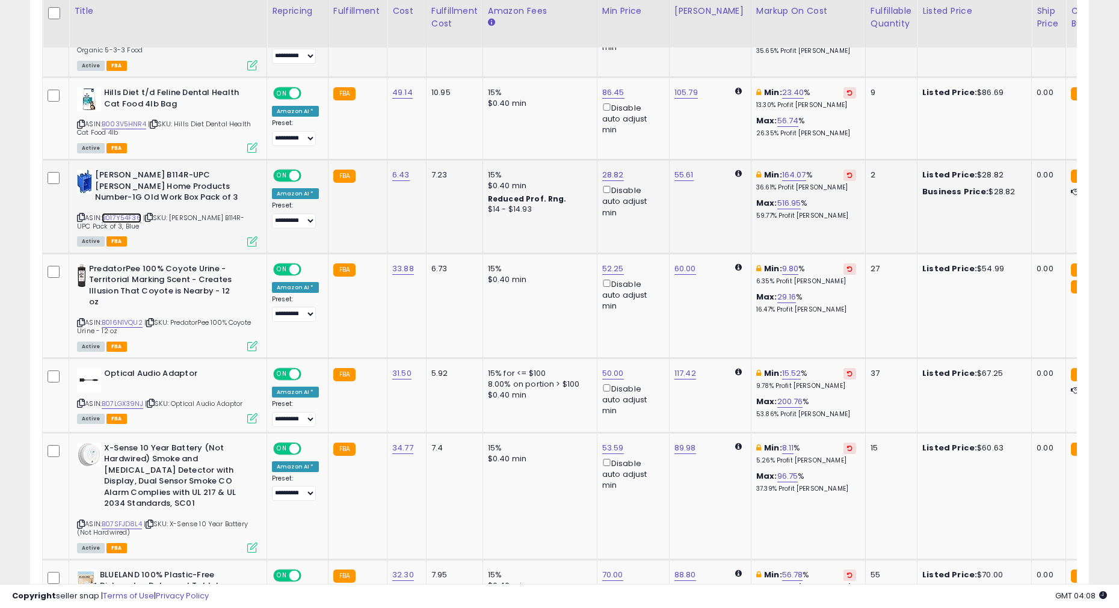
scroll to position [783, 0]
click at [120, 317] on link "B016N1VQU2" at bounding box center [122, 322] width 41 height 10
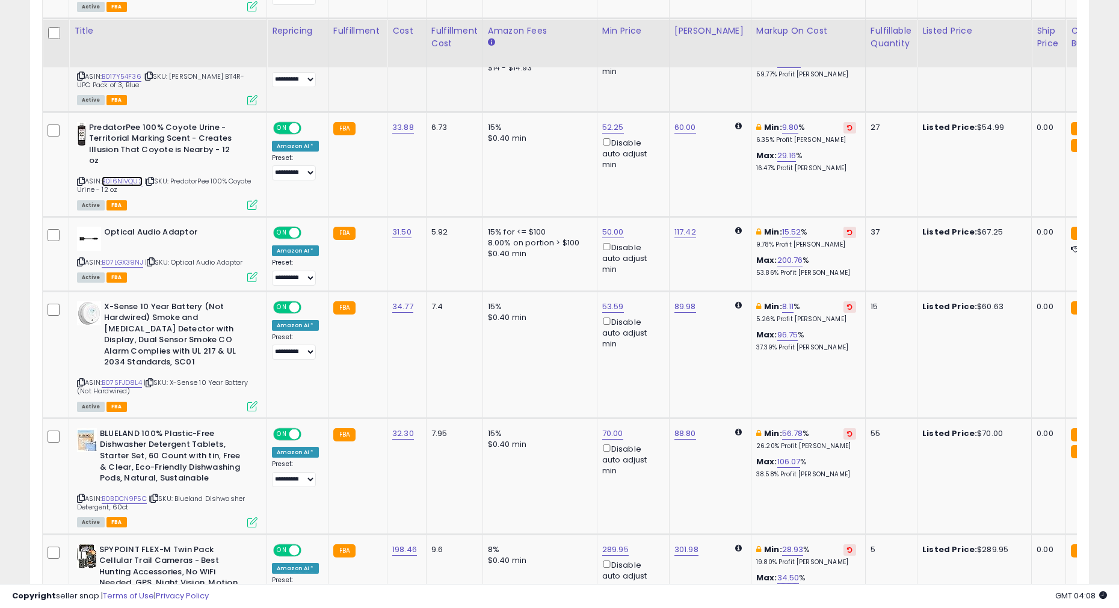
scroll to position [967, 0]
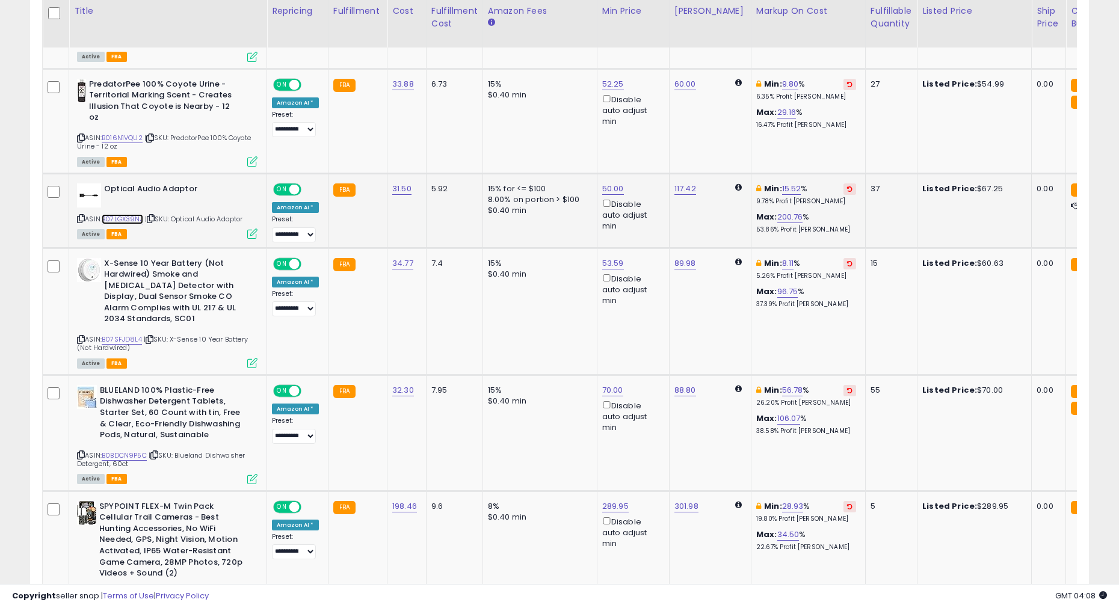
click at [127, 214] on link "B07LGX39NJ" at bounding box center [123, 219] width 42 height 10
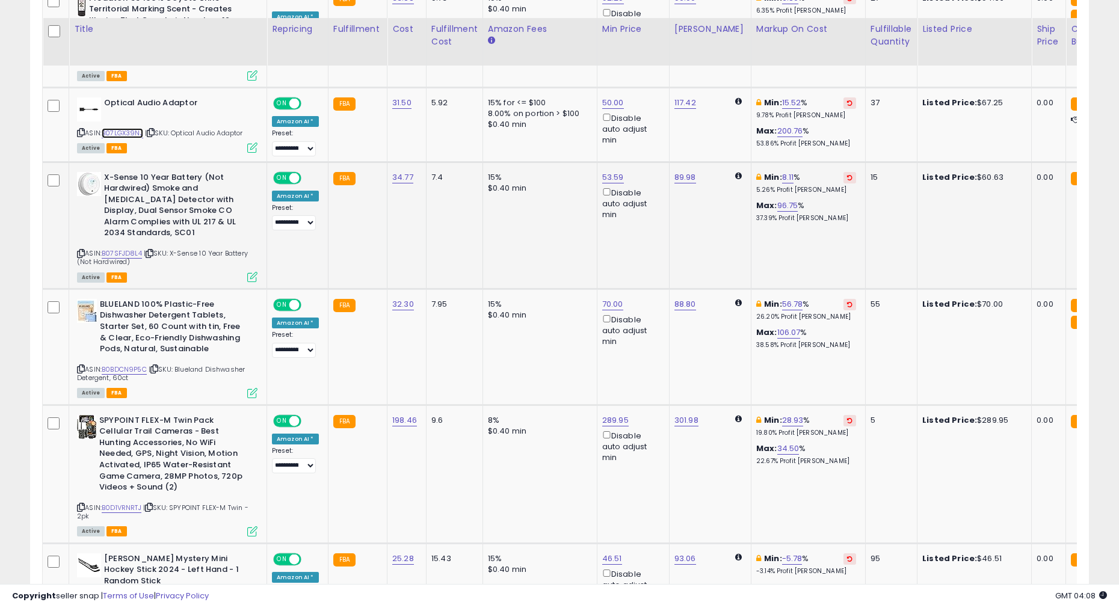
scroll to position [1103, 0]
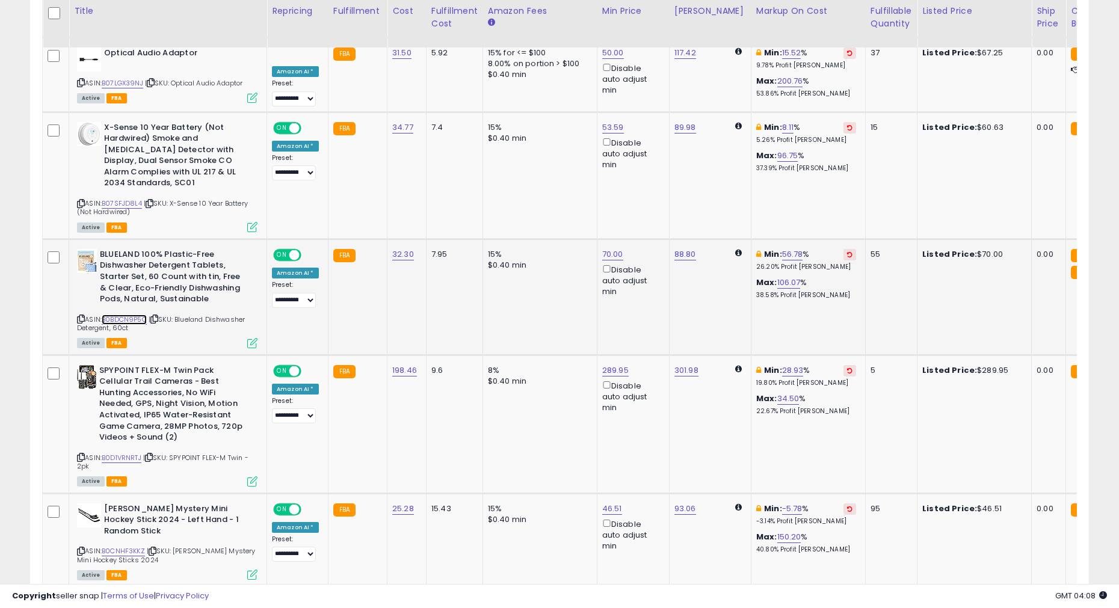
click at [138, 315] on link "B0BDCN9P5C" at bounding box center [124, 320] width 45 height 10
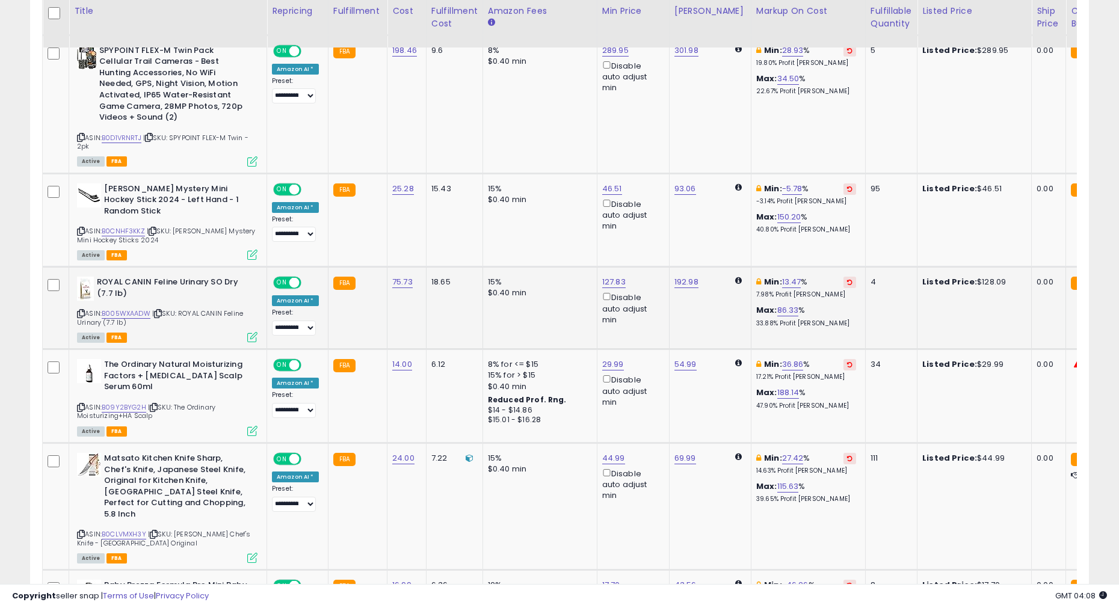
scroll to position [1447, 0]
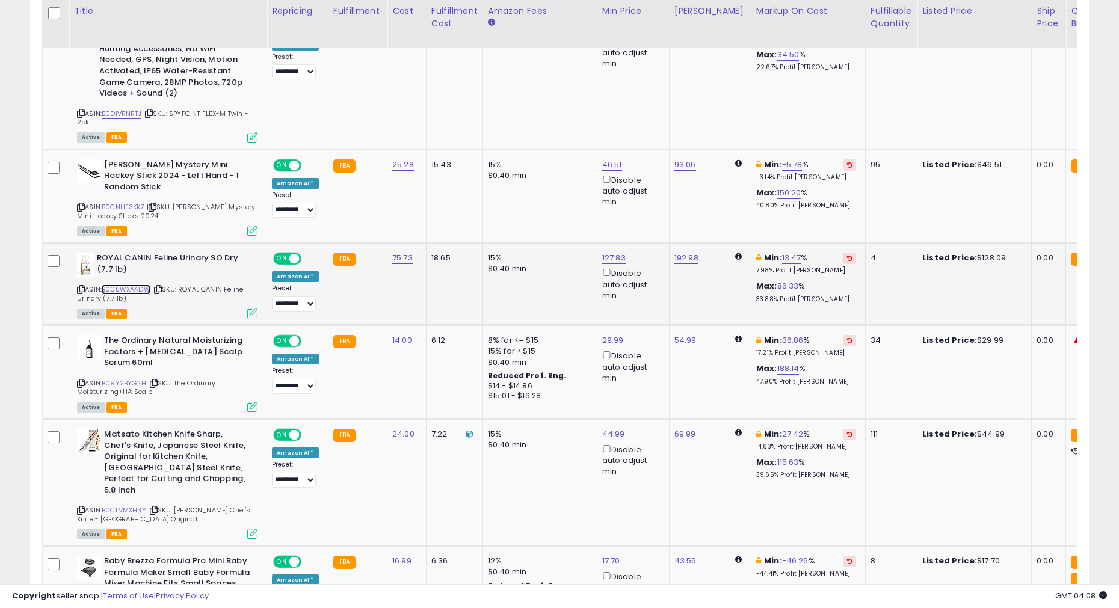
click at [141, 285] on link "B005WXAADW" at bounding box center [126, 290] width 49 height 10
click at [137, 378] on link "B09Y2BYG2H" at bounding box center [124, 383] width 45 height 10
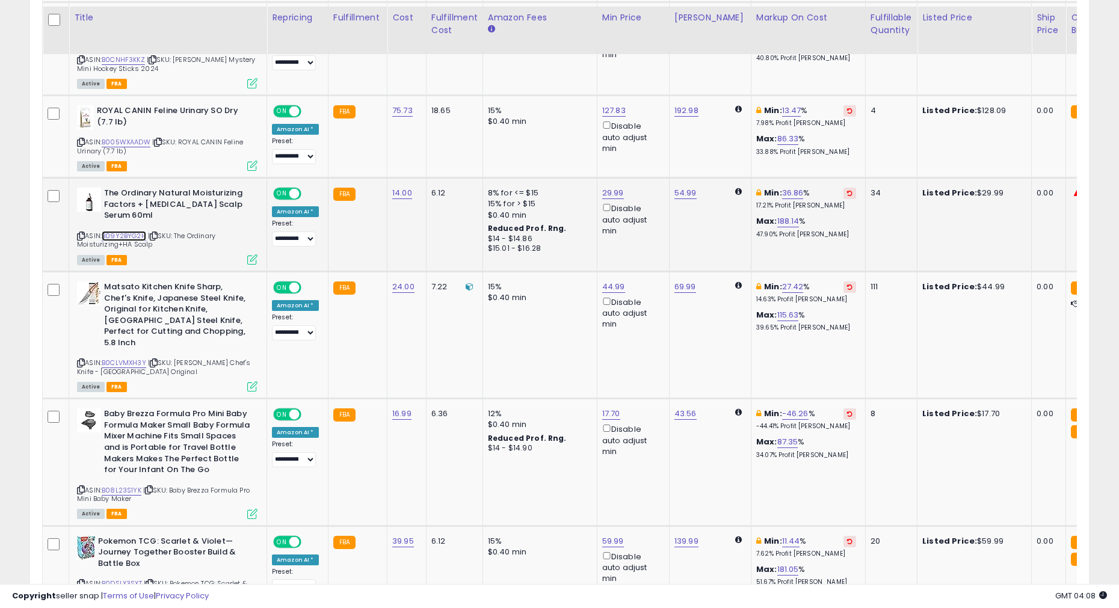
scroll to position [1601, 0]
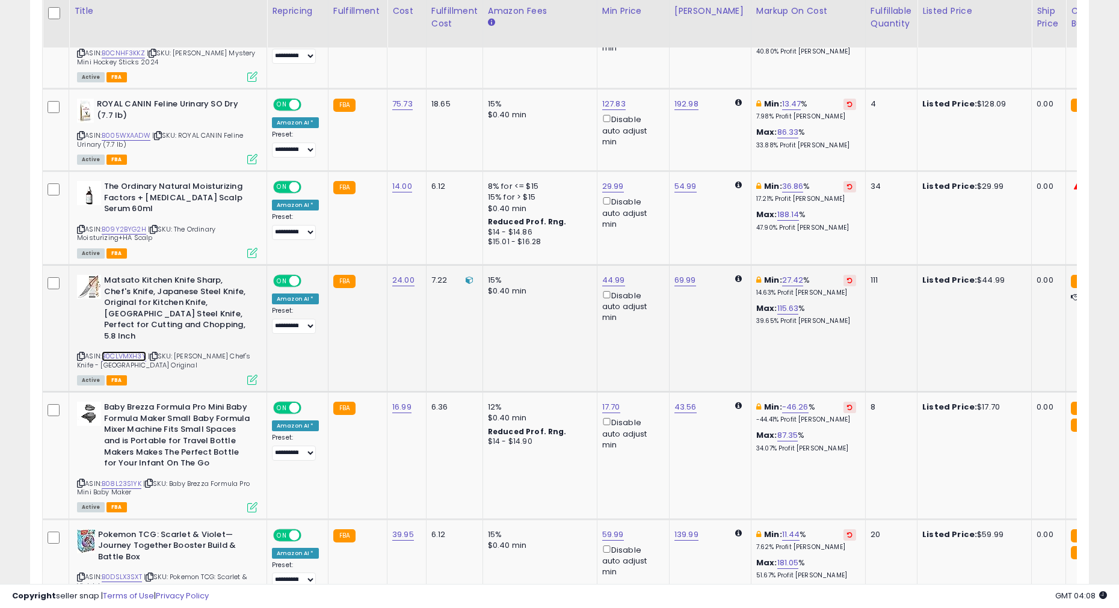
click at [130, 351] on link "B0CLVMXH3Y" at bounding box center [124, 356] width 45 height 10
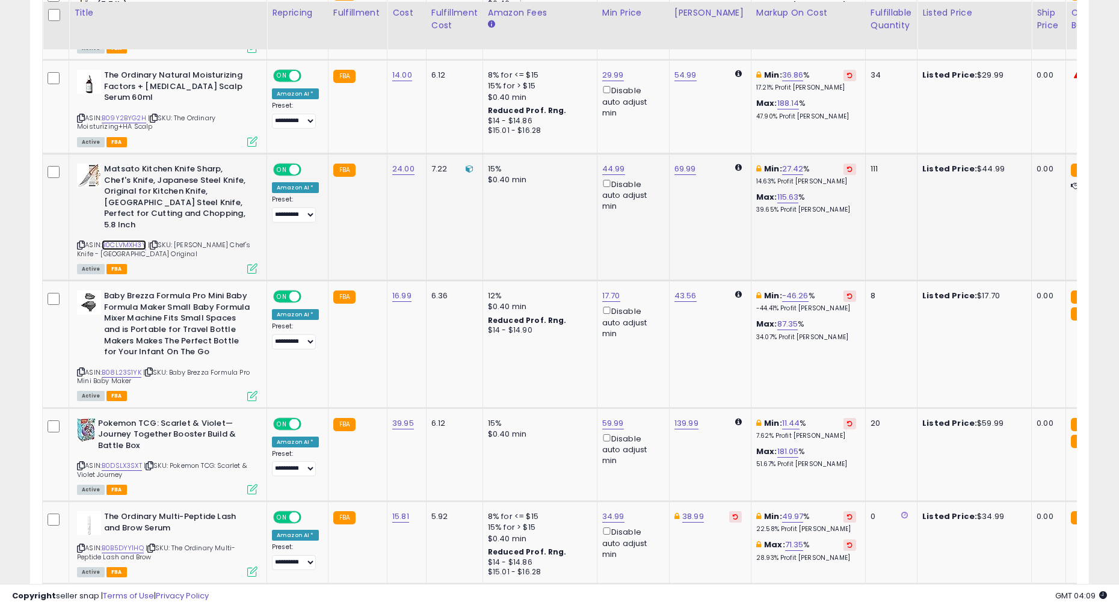
scroll to position [1715, 0]
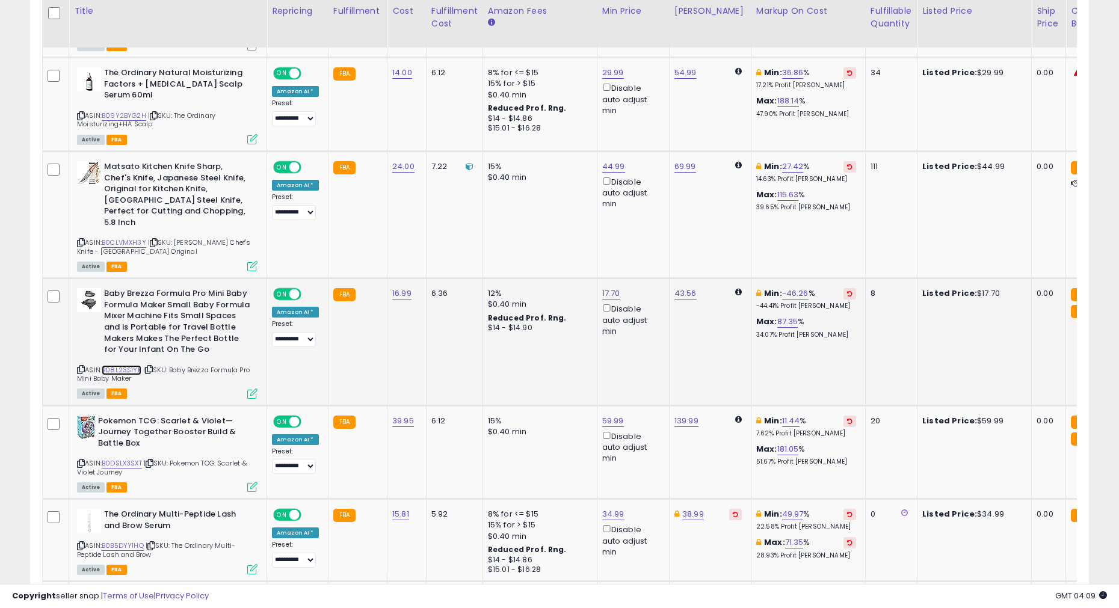
click at [131, 365] on link "B08L23S1YK" at bounding box center [122, 370] width 40 height 10
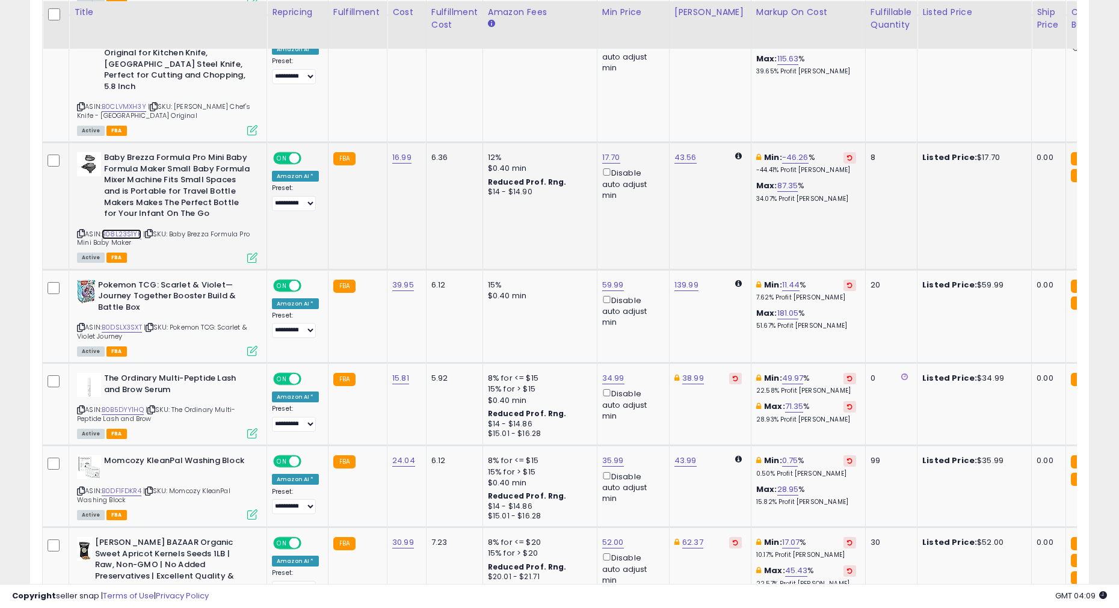
scroll to position [1852, 0]
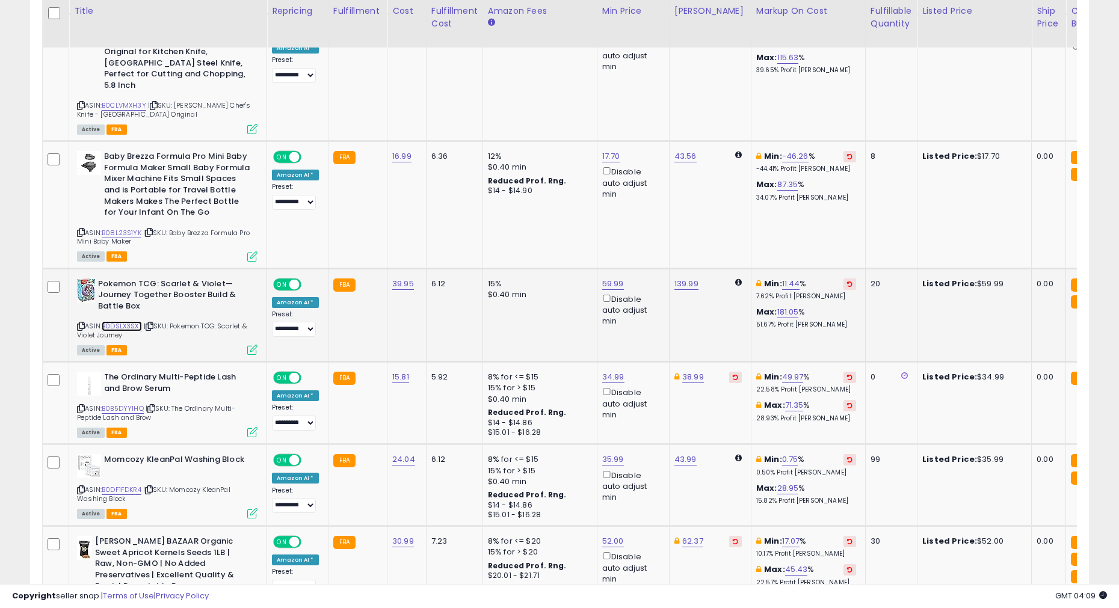
click at [129, 321] on link "B0DSLX3SXT" at bounding box center [122, 326] width 40 height 10
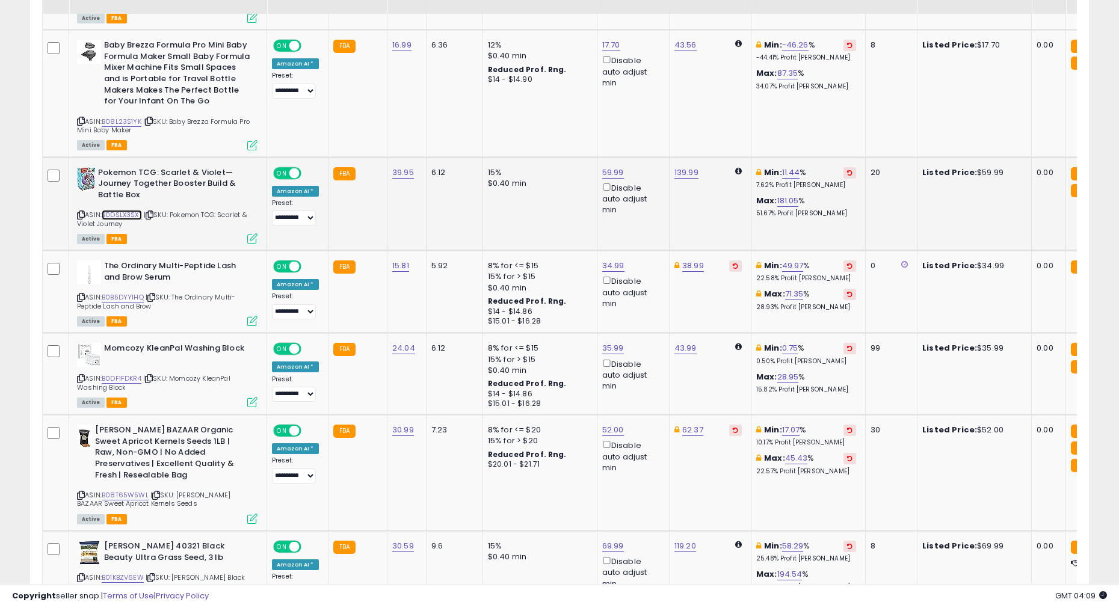
scroll to position [1977, 0]
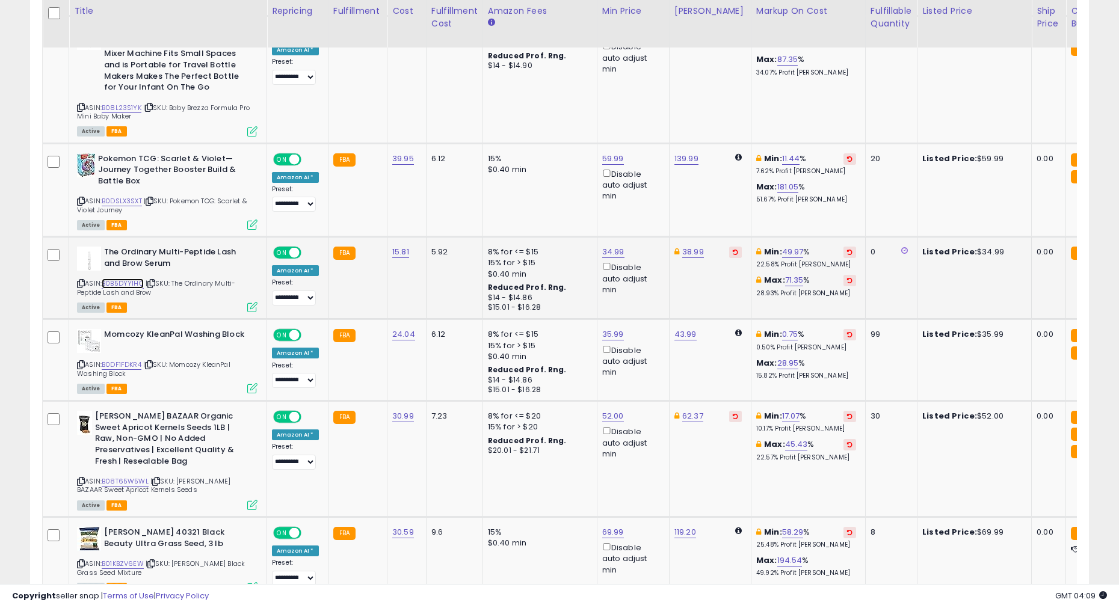
click at [125, 279] on link "B0B5DYY1HQ" at bounding box center [123, 284] width 42 height 10
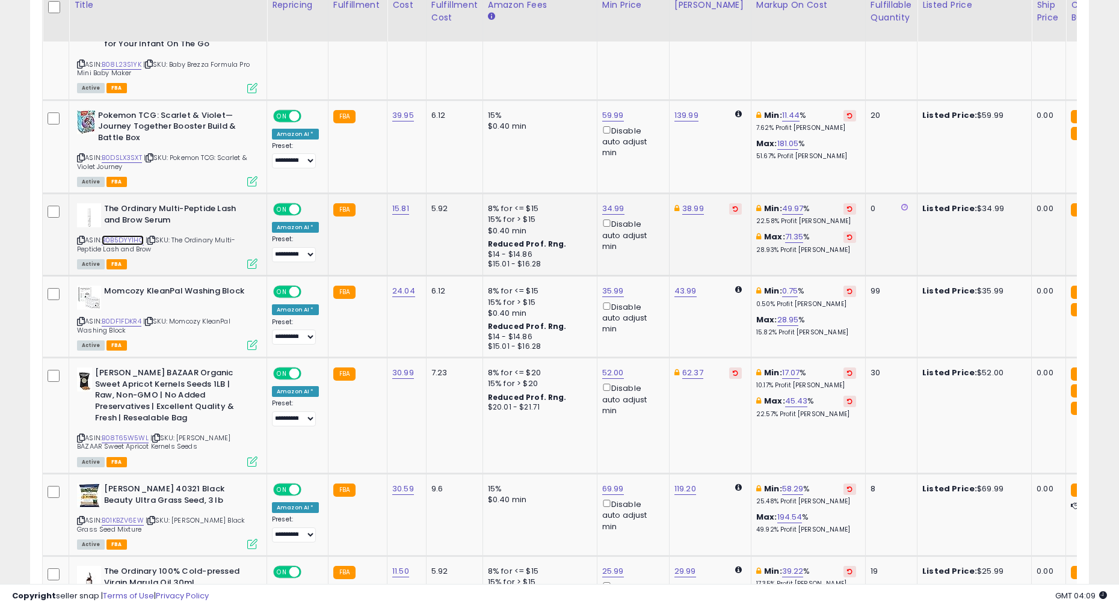
scroll to position [2010, 0]
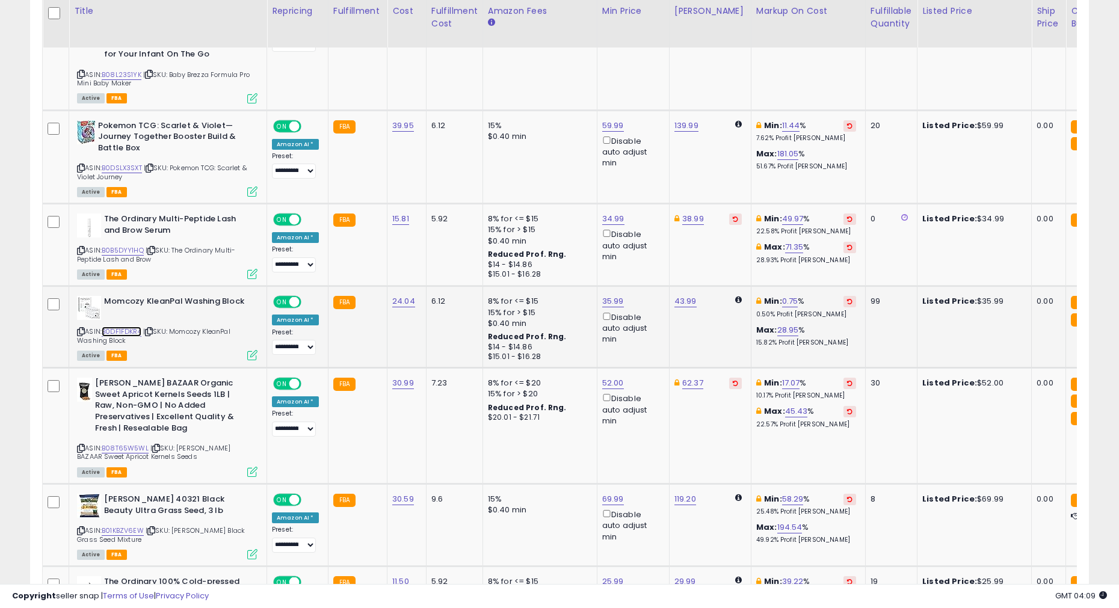
click at [136, 327] on link "B0DF1FDKR4" at bounding box center [122, 332] width 40 height 10
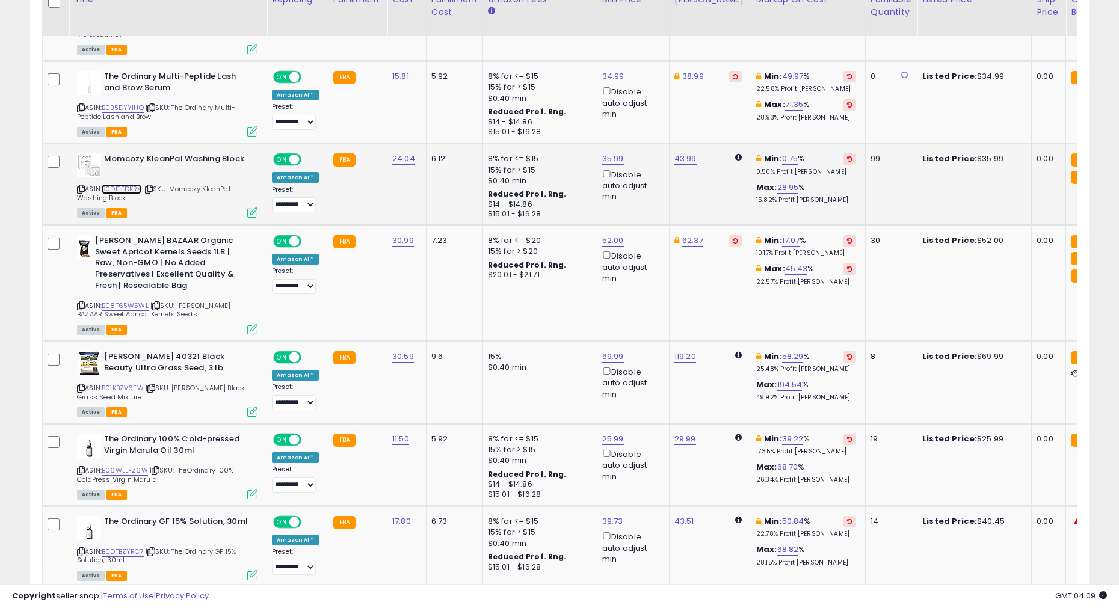
scroll to position [2155, 0]
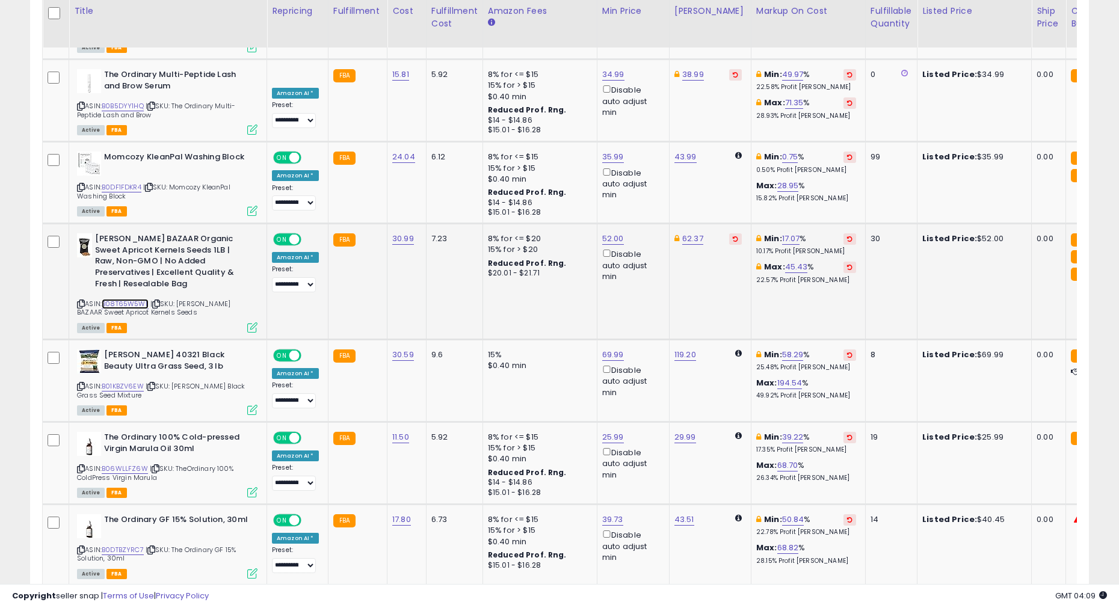
click at [137, 299] on link "B08T65W5WL" at bounding box center [125, 304] width 47 height 10
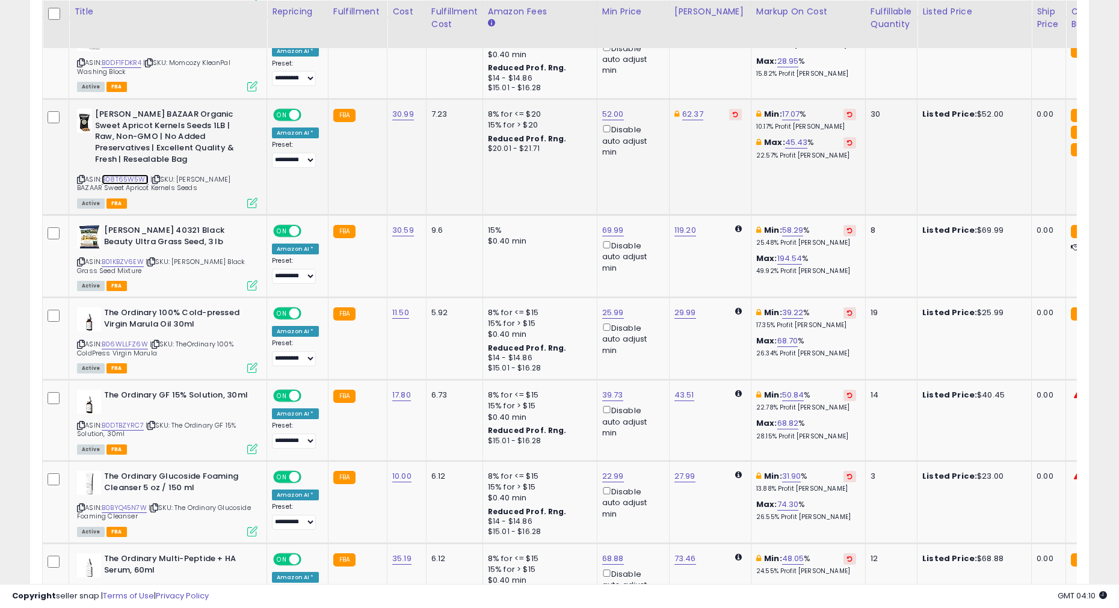
scroll to position [2282, 0]
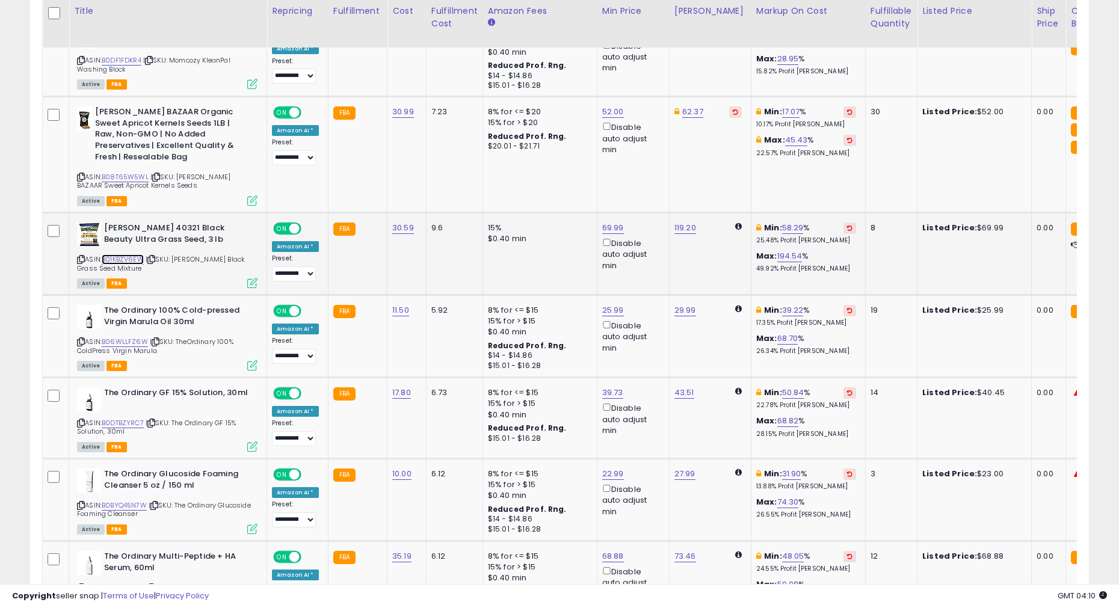
click at [135, 255] on link "B01KBZV6EW" at bounding box center [123, 260] width 42 height 10
click at [123, 255] on link "B01KBZV6EW" at bounding box center [123, 260] width 42 height 10
click at [617, 222] on link "69.99" at bounding box center [613, 228] width 22 height 12
click at [124, 337] on link "B06WLLFZ6W" at bounding box center [125, 342] width 46 height 10
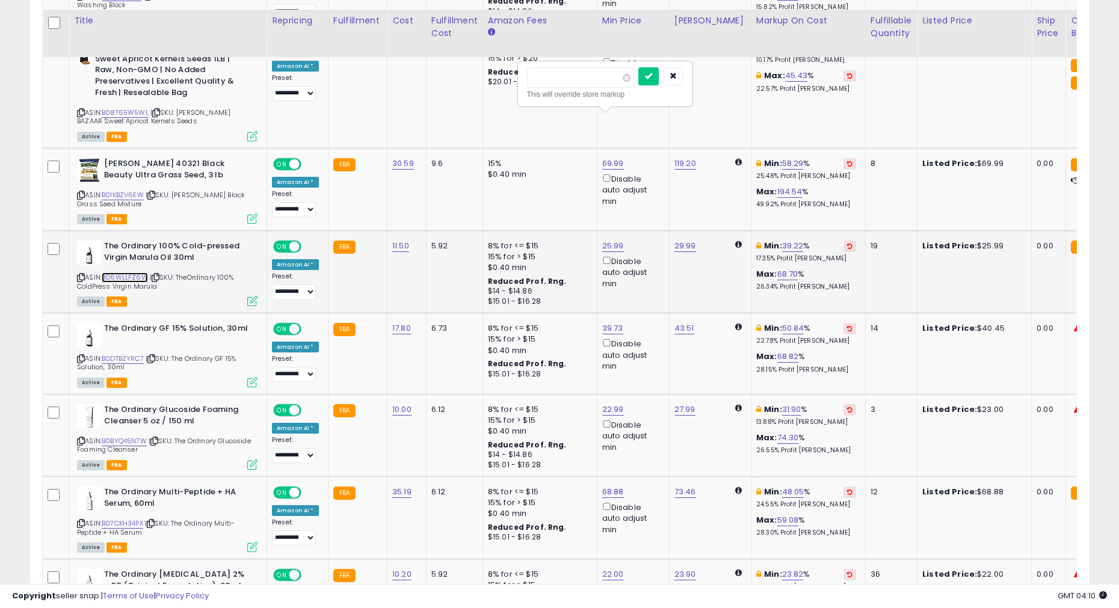
scroll to position [2374, 0]
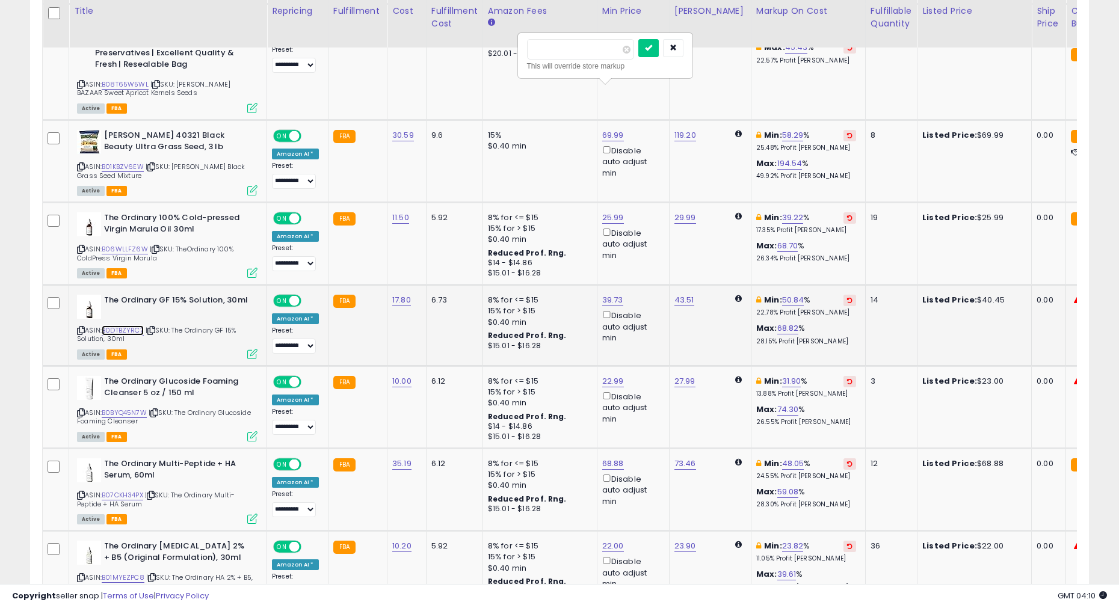
click at [126, 325] on link "B0DTBZYRC7" at bounding box center [123, 330] width 42 height 10
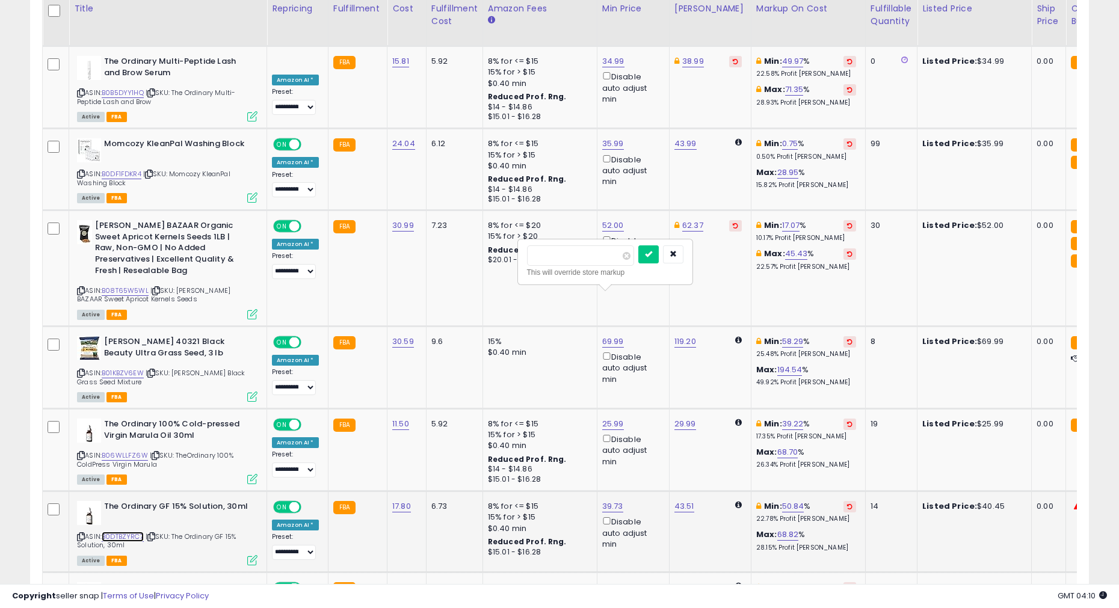
scroll to position [2165, 0]
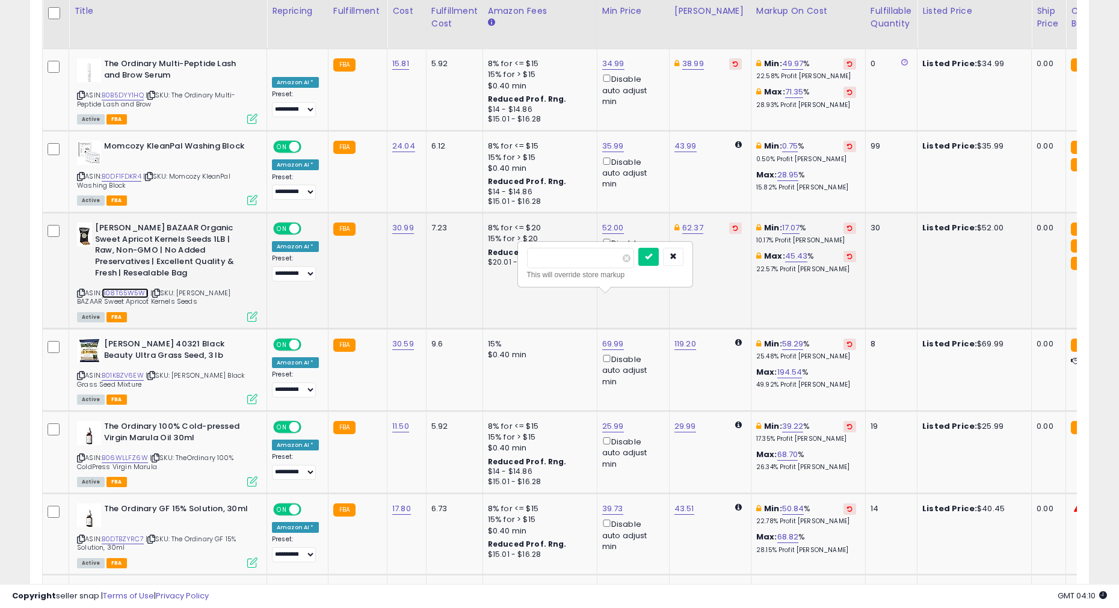
click at [142, 288] on link "B08T65W5WL" at bounding box center [125, 293] width 47 height 10
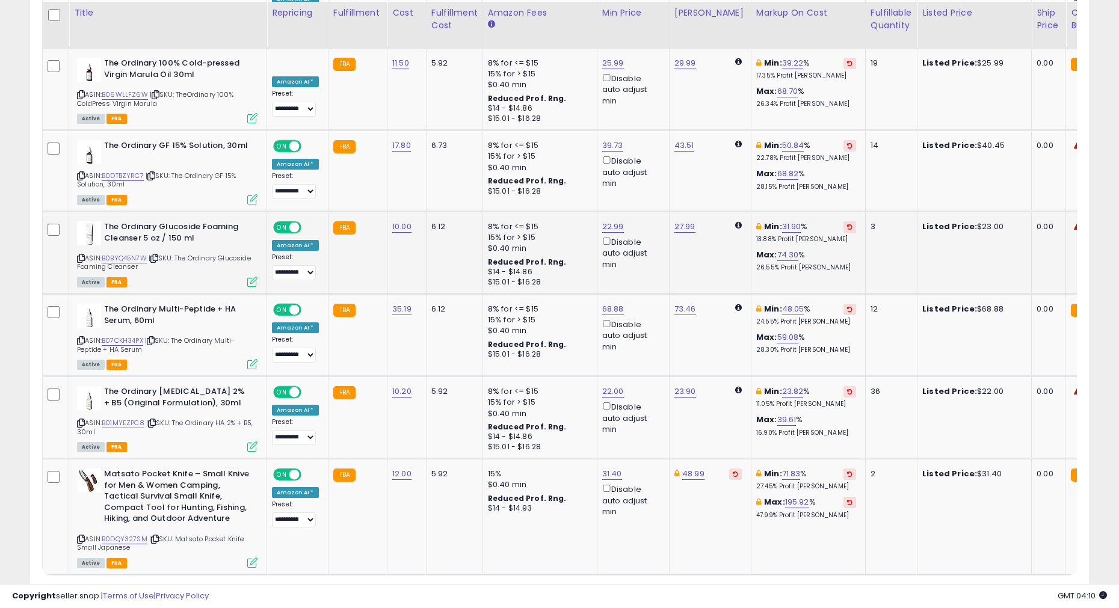
scroll to position [2531, 0]
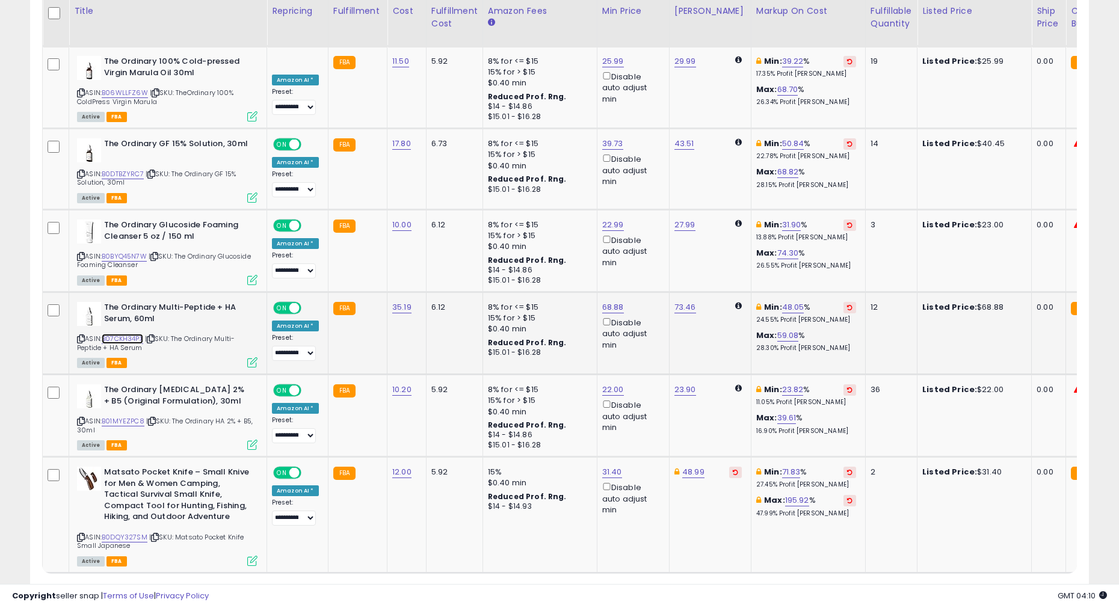
click at [131, 334] on link "B07CKH34PX" at bounding box center [123, 339] width 42 height 10
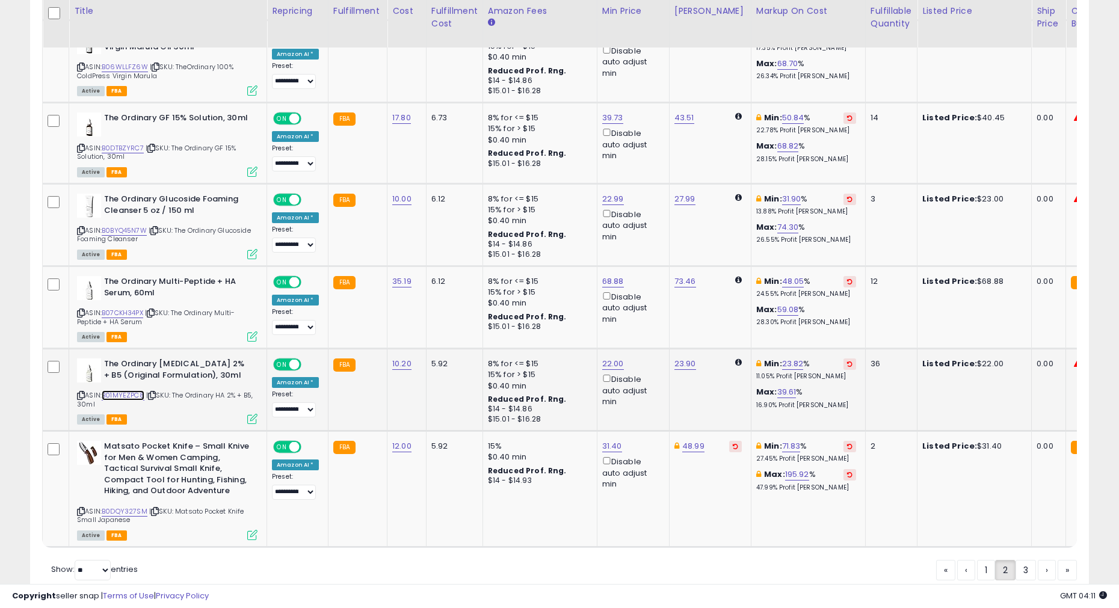
click at [131, 390] on link "B01MYEZPC8" at bounding box center [123, 395] width 43 height 10
click at [131, 398] on div "ASIN: B0DQY327SM | SKU: Matsato Pocket Knife Small Japanese Active FBA" at bounding box center [167, 490] width 180 height 98
click at [135, 398] on link "B0DQY327SM" at bounding box center [125, 512] width 46 height 10
click at [854, 398] on link "3" at bounding box center [1026, 570] width 20 height 20
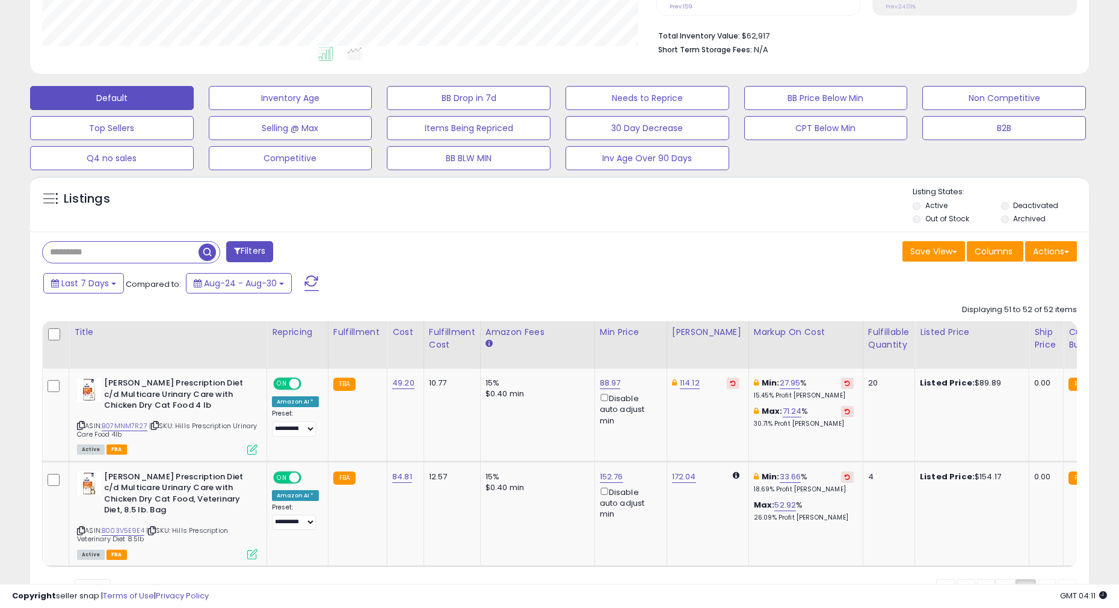
scroll to position [345, 0]
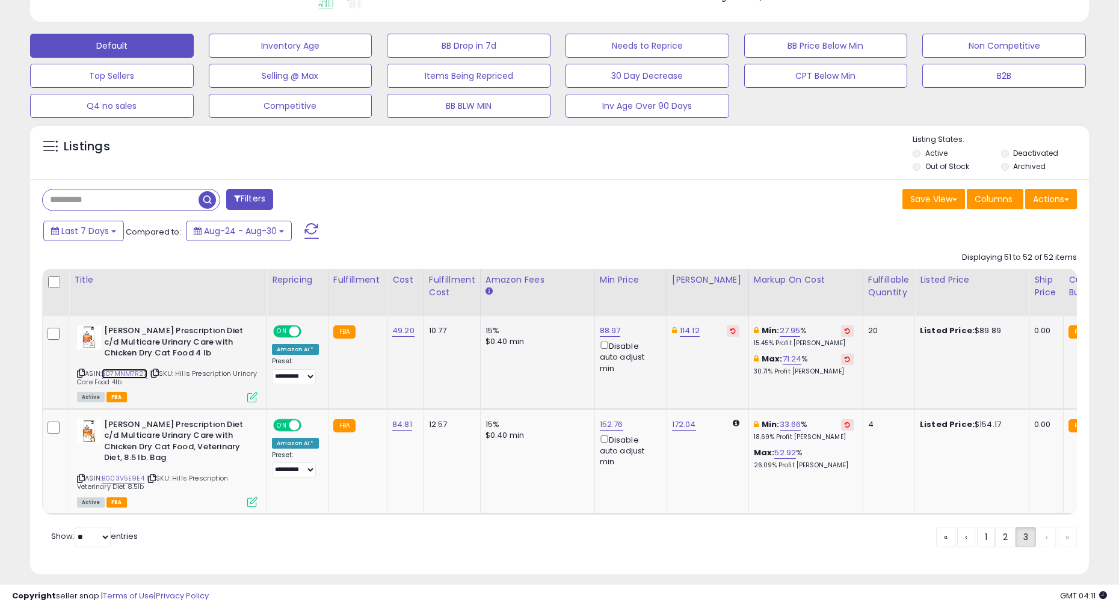
click at [137, 371] on link "B07MNM7R27" at bounding box center [125, 374] width 46 height 10
click at [606, 330] on link "88.97" at bounding box center [610, 331] width 21 height 12
type input "*****"
click at [646, 283] on button "submit" at bounding box center [645, 288] width 20 height 18
click at [129, 398] on link "B003V5E9E4" at bounding box center [123, 479] width 43 height 10
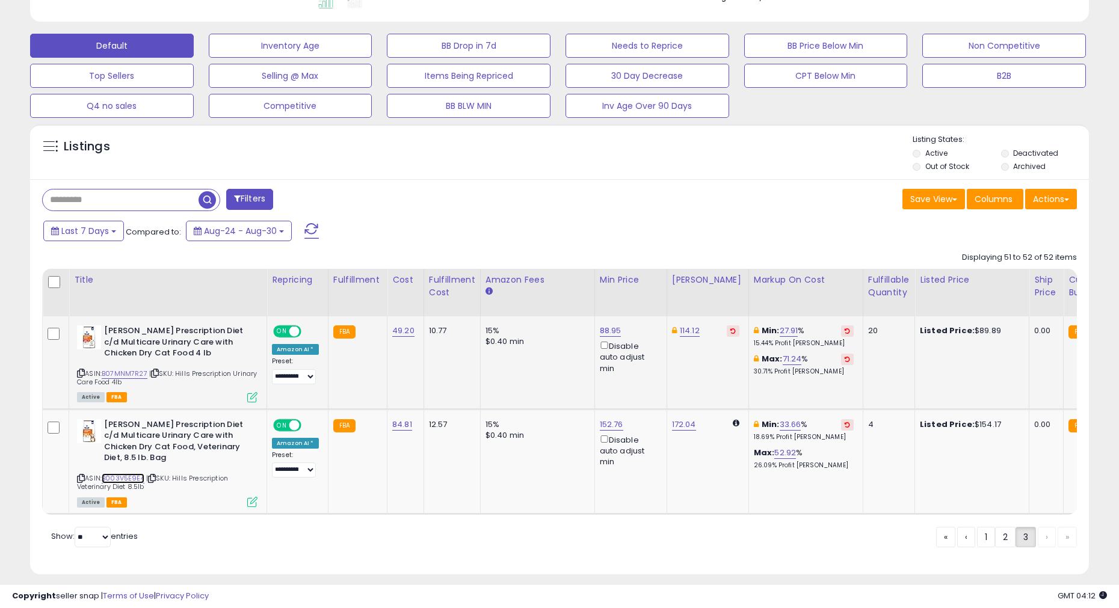
scroll to position [0, 0]
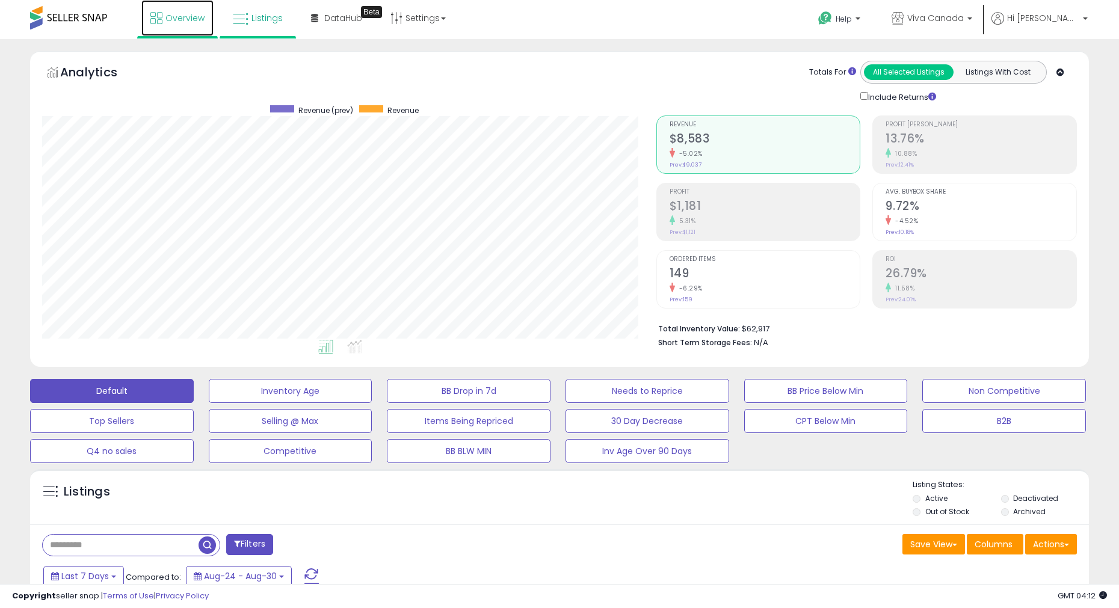
click at [167, 14] on span "Overview" at bounding box center [184, 18] width 39 height 12
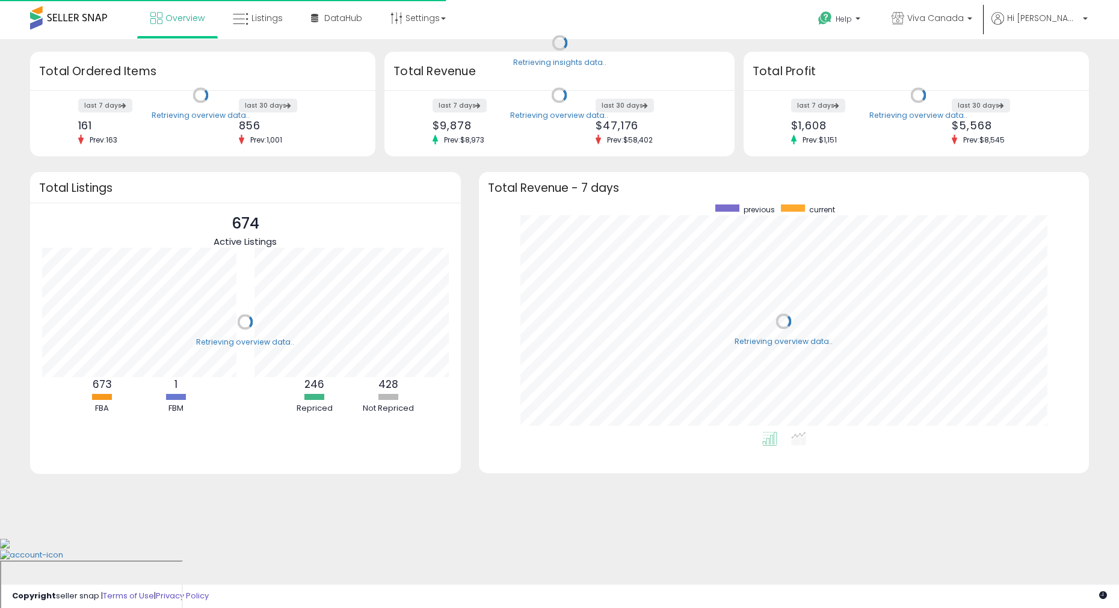
scroll to position [227, 586]
